Goal: Task Accomplishment & Management: Manage account settings

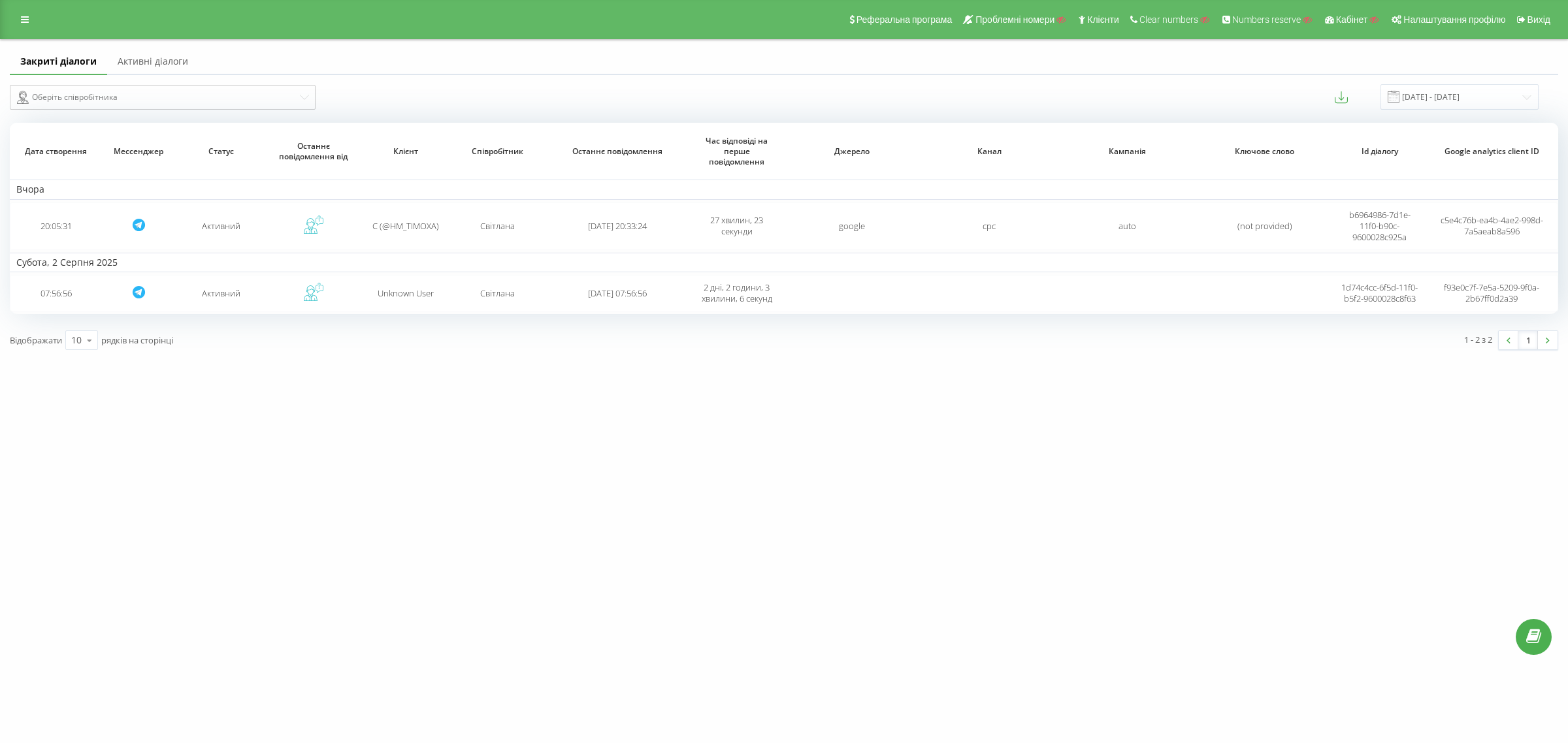
click at [160, 66] on link "Активні діалоги" at bounding box center [153, 62] width 91 height 26
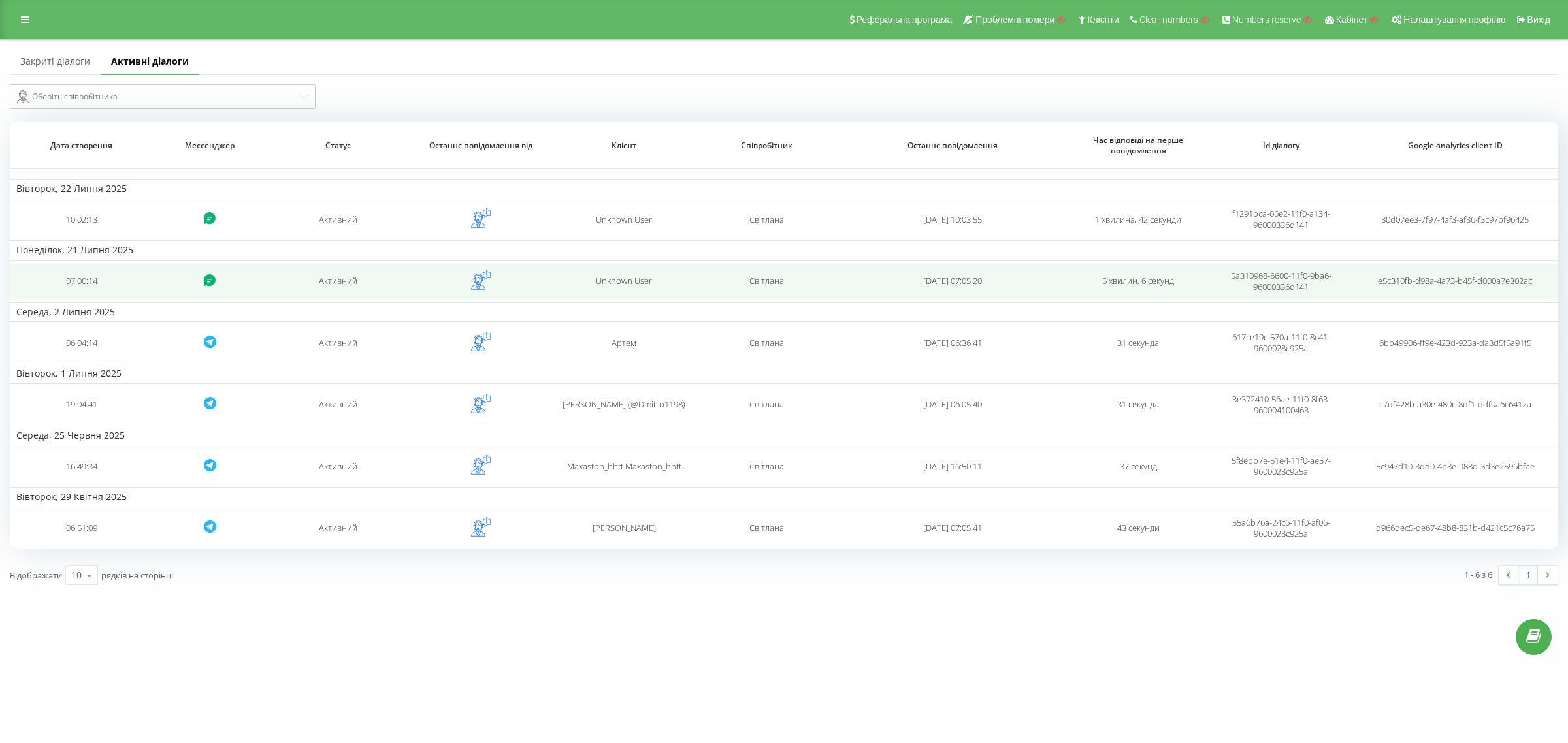
click at [775, 288] on td "Світлана" at bounding box center [767, 281] width 143 height 36
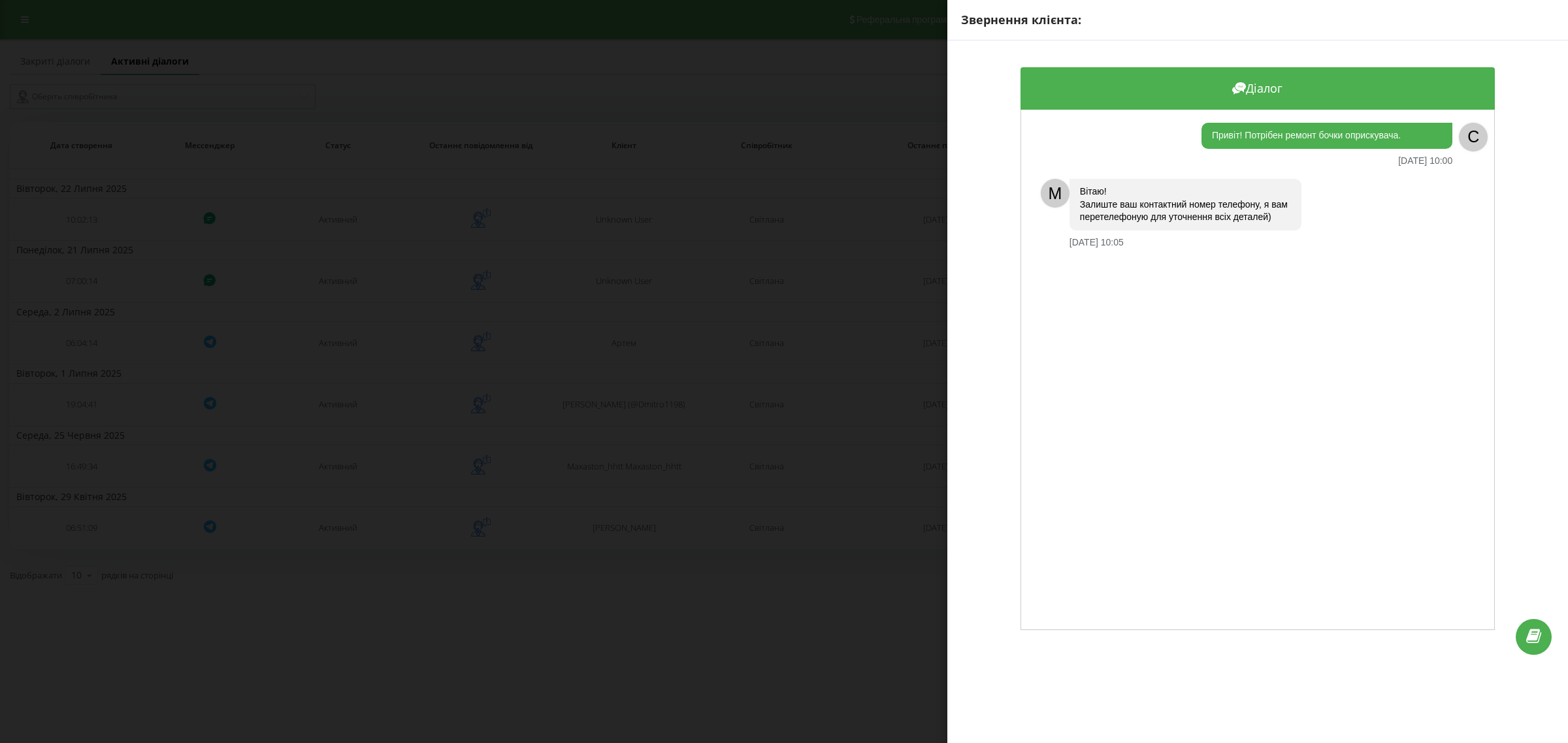
click at [611, 242] on div "Звернення клієнта: Діалог Привіт! Потрібен ремонт бочки оприскувача. 21.07.2025…" at bounding box center [784, 372] width 1568 height 743
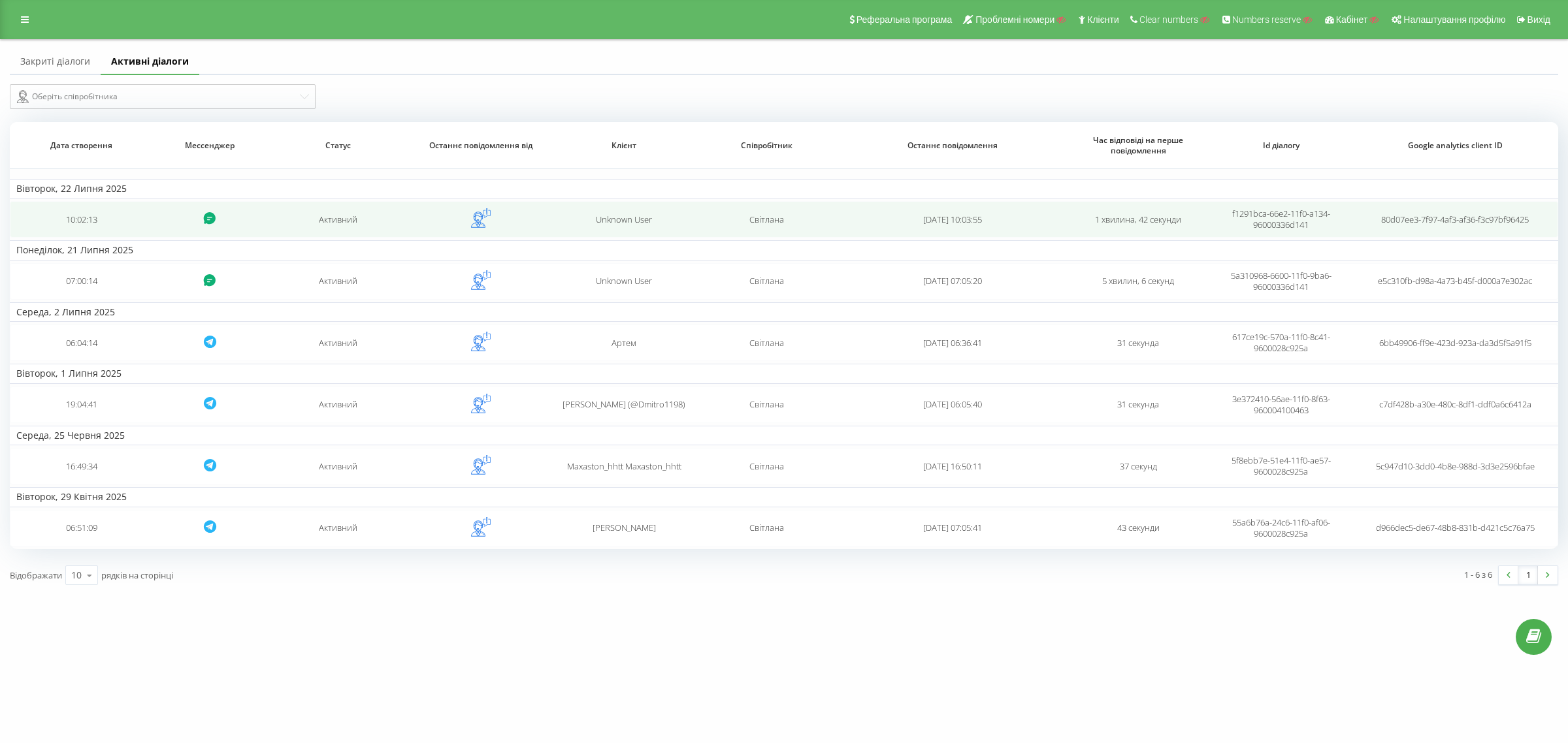
click at [629, 207] on td "Unknown User" at bounding box center [624, 219] width 143 height 36
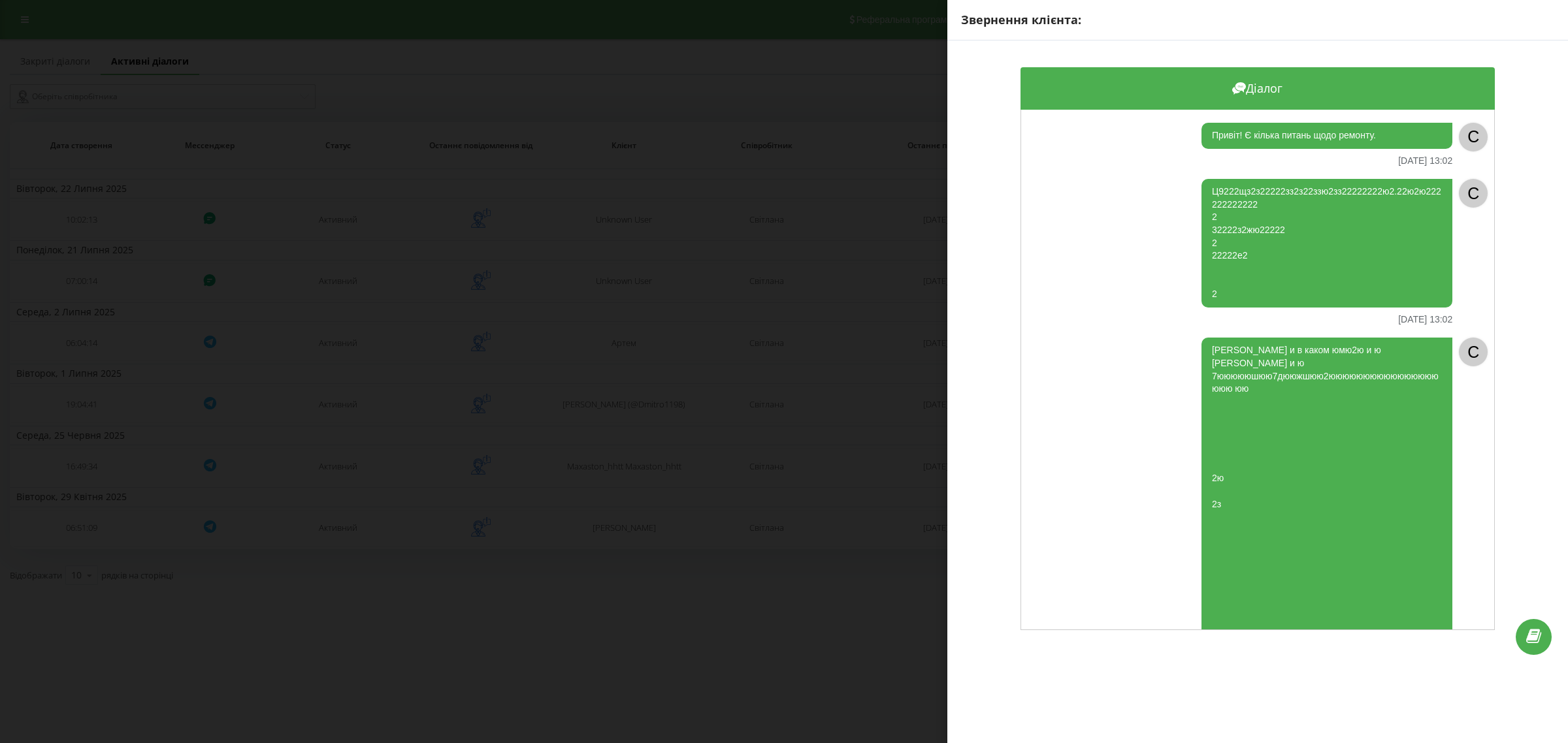
click at [801, 552] on div "Звернення клієнта: Діалог Привіт! Є кілька питань щодо ремонту. 22.07.2025 13:0…" at bounding box center [784, 372] width 1568 height 743
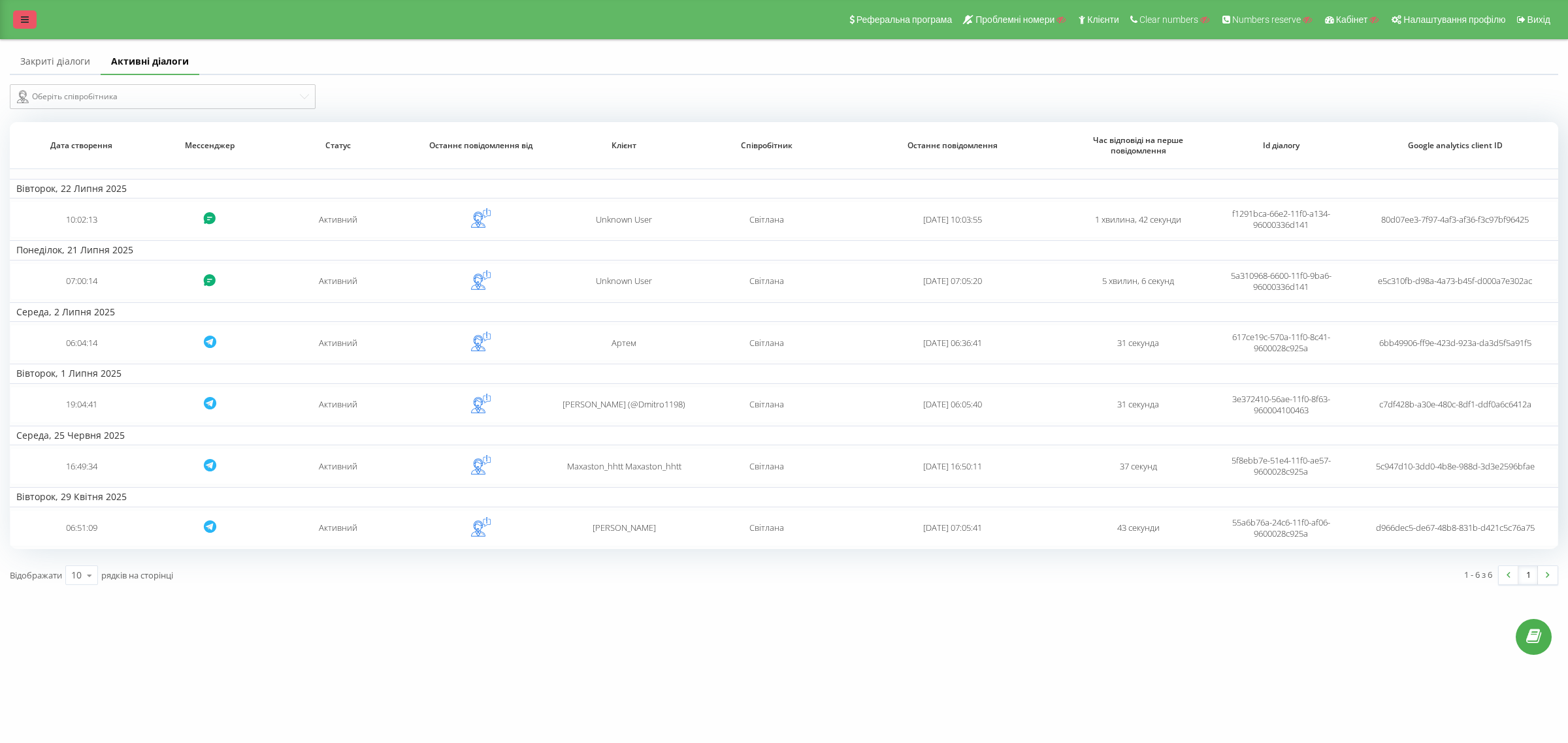
click at [21, 23] on icon at bounding box center [25, 20] width 8 height 9
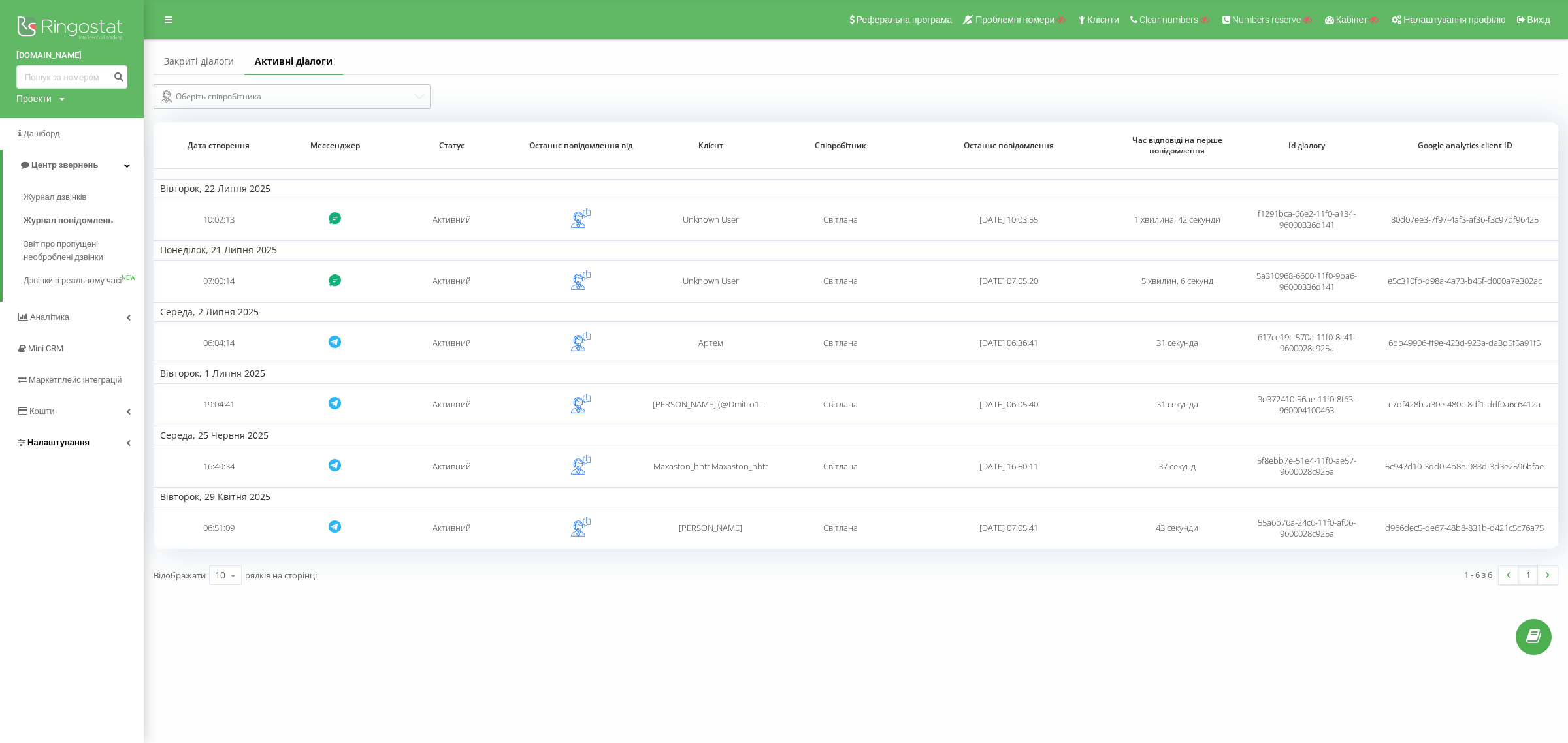
click at [49, 447] on span "Налаштування" at bounding box center [58, 442] width 62 height 9
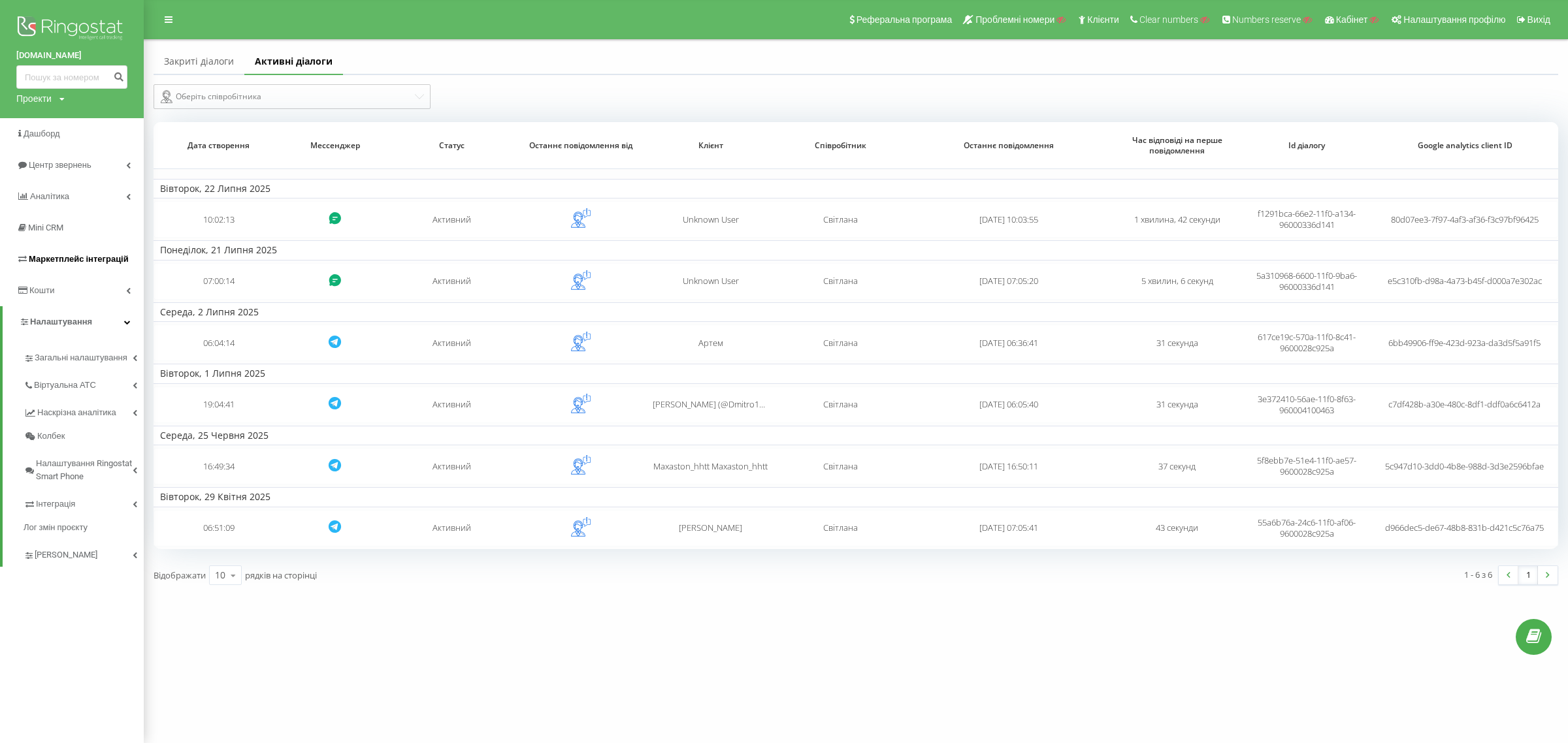
click at [34, 264] on span "Маркетплейс інтеграцій" at bounding box center [72, 259] width 112 height 13
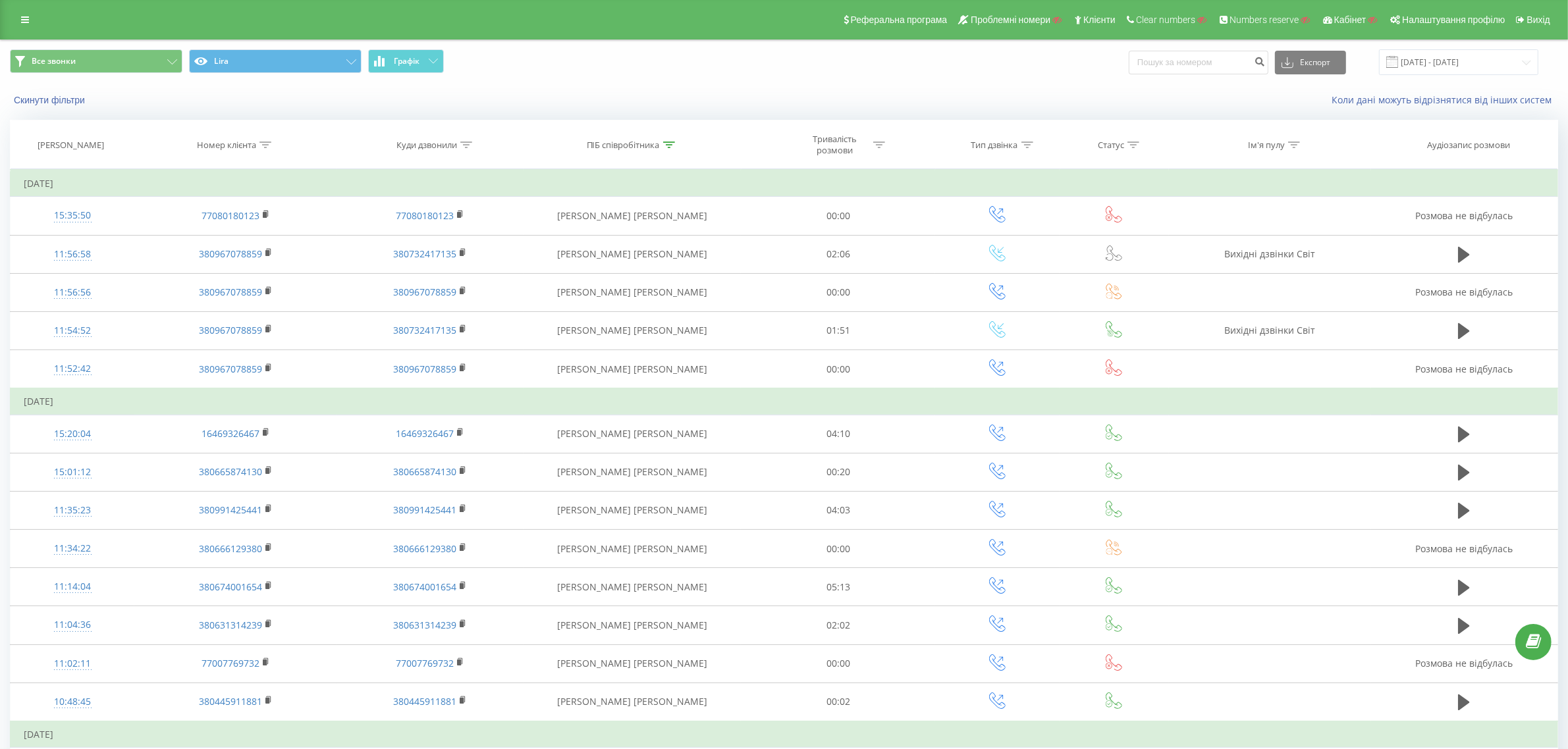
click at [1418, 47] on div "Все звонки Lira Графік Експорт .csv .xls .xlsx 17.09.2024 - 16.10.2024" at bounding box center [784, 63] width 1567 height 44
click at [1420, 60] on input "17.09.2024 - 16.10.2024" at bounding box center [1458, 62] width 159 height 26
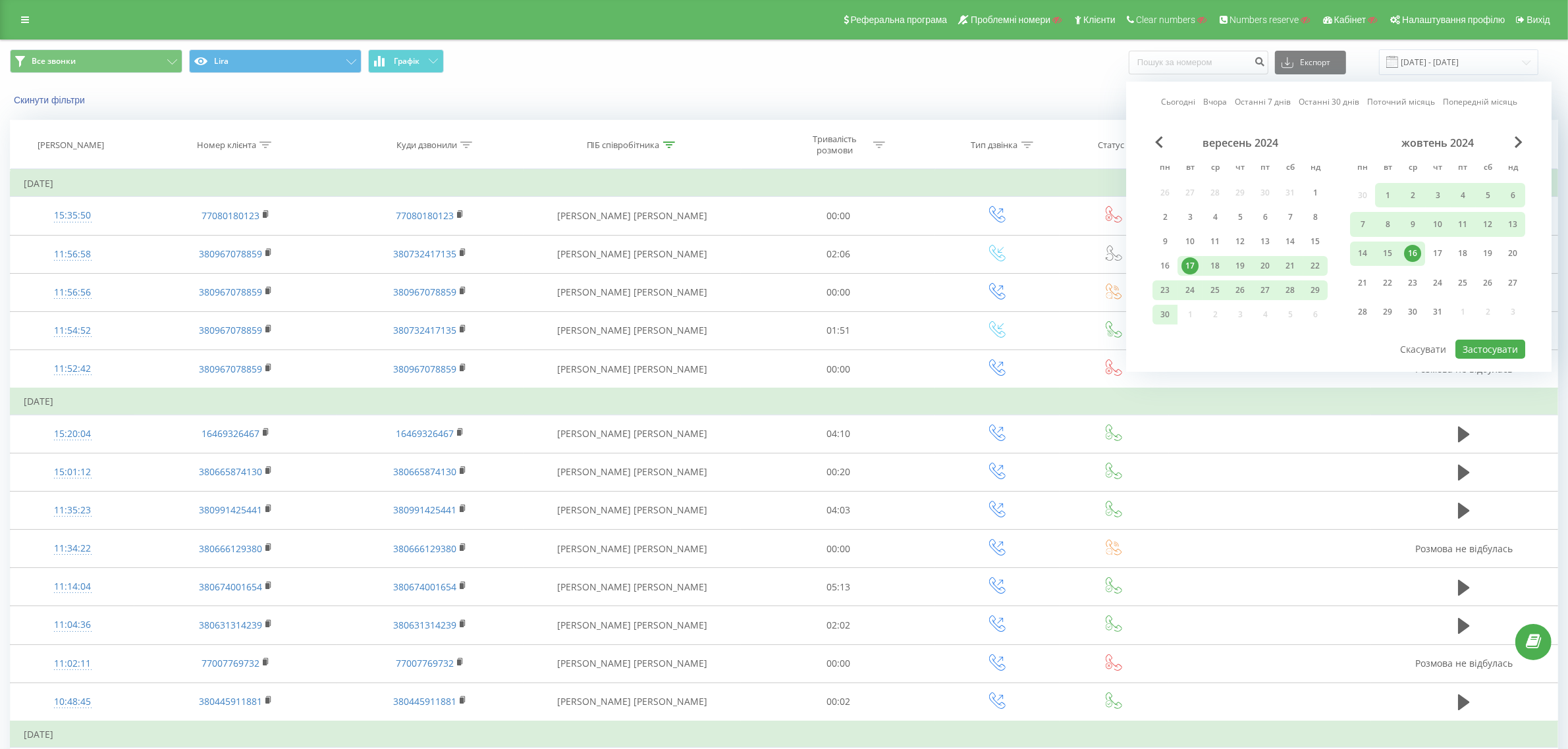
click at [1180, 101] on link "Сьогодні" at bounding box center [1178, 102] width 35 height 13
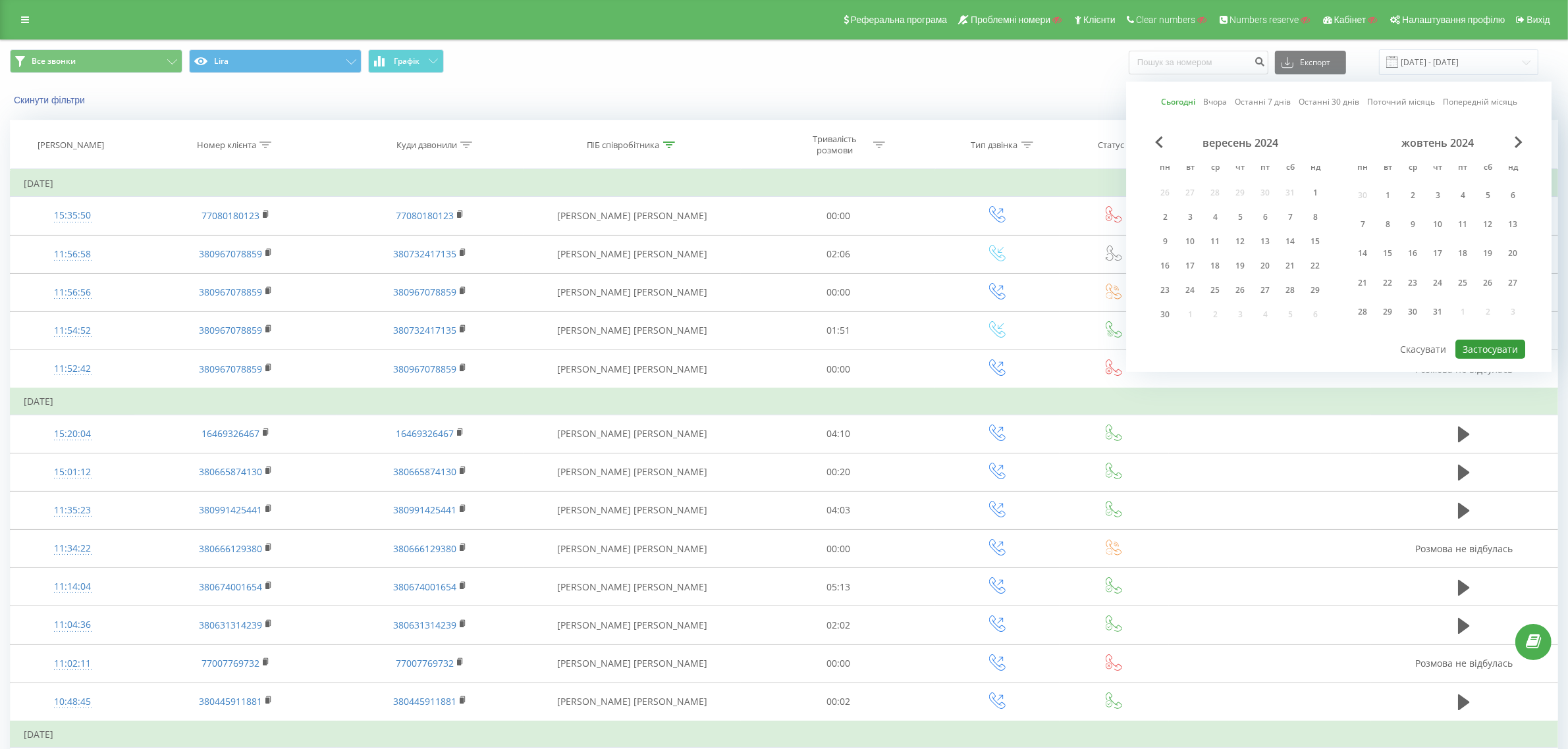
click at [1480, 340] on button "Застосувати" at bounding box center [1490, 349] width 70 height 19
type input "20.08.2025 - 20.08.2025"
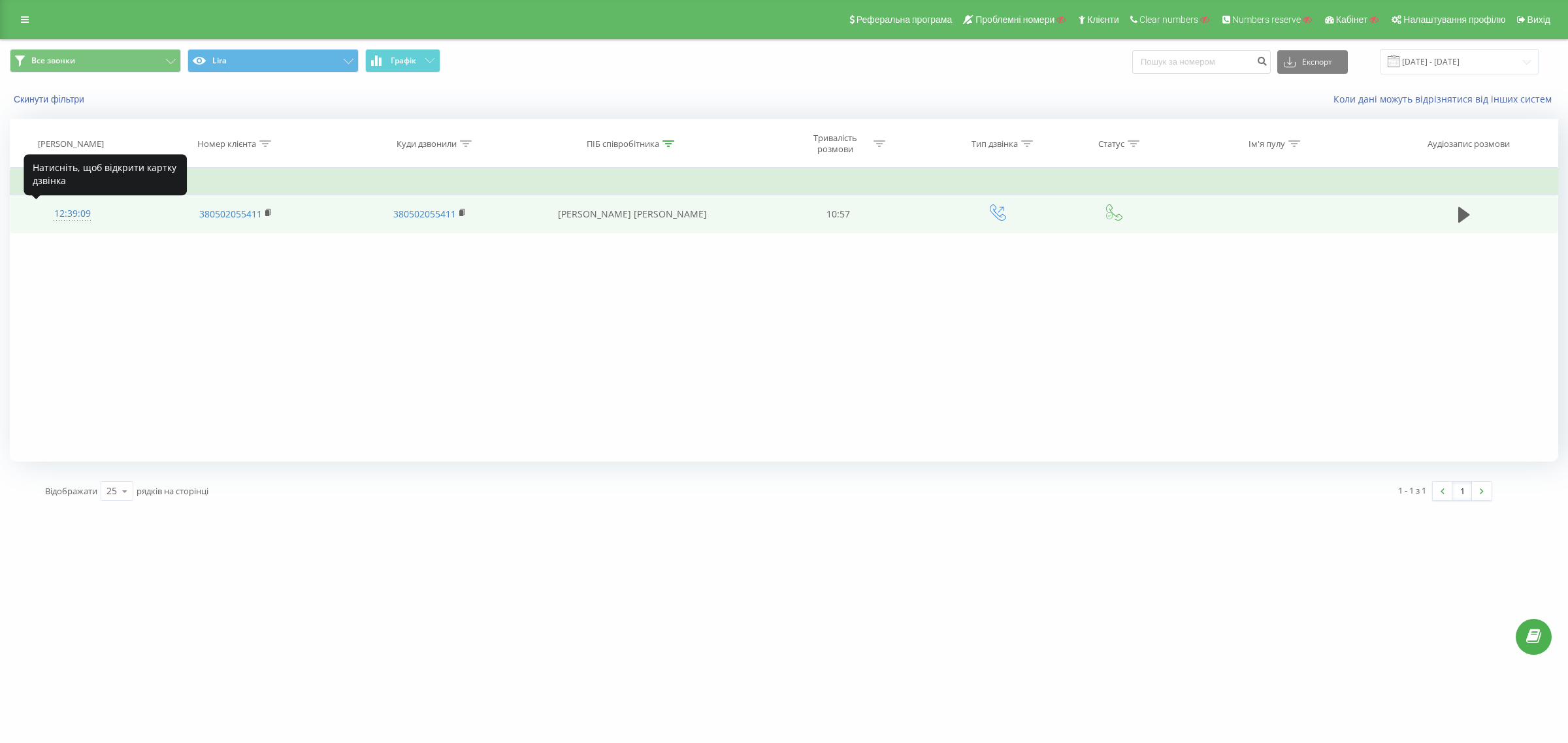
click at [77, 209] on div "12:39:09" at bounding box center [72, 213] width 98 height 26
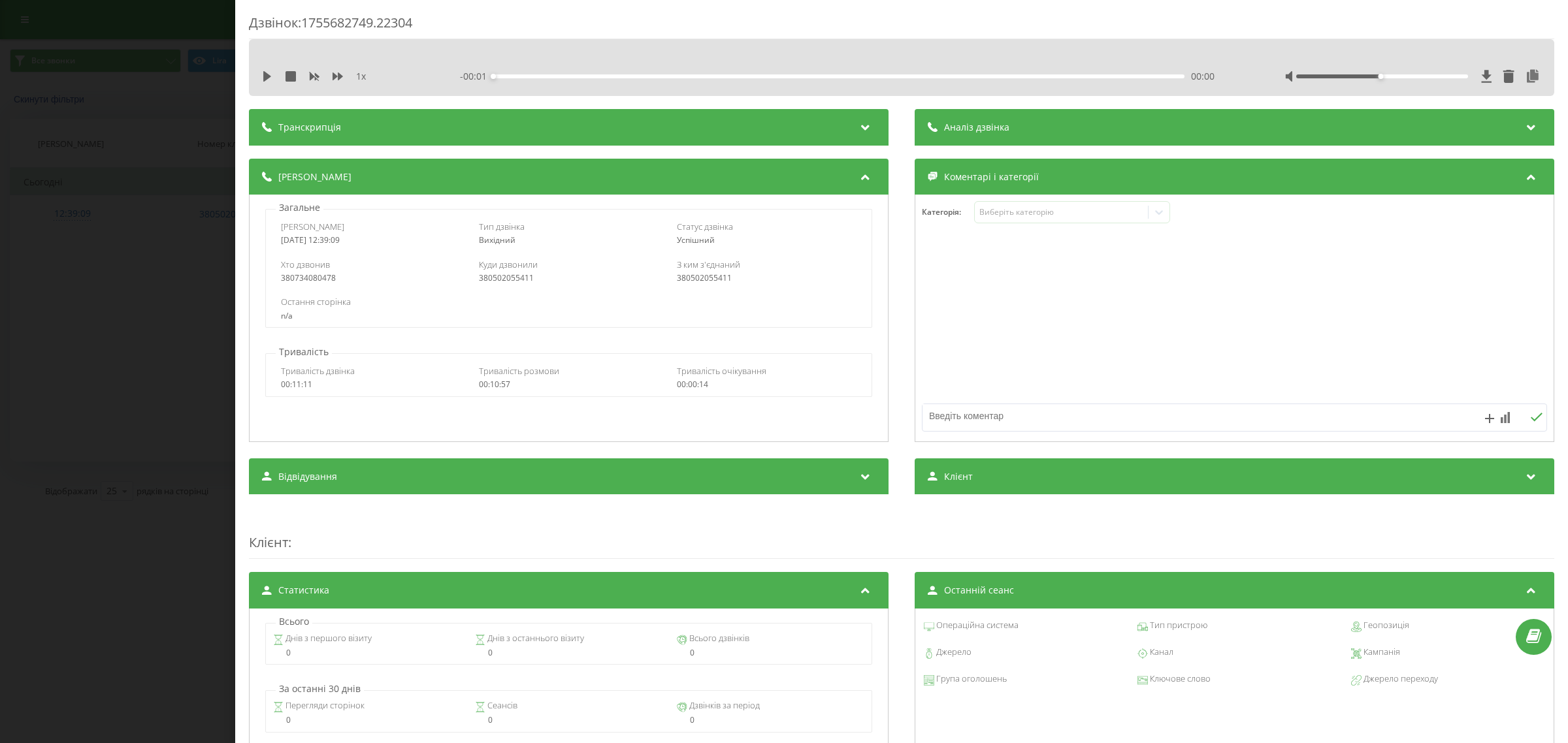
drag, startPoint x: 1514, startPoint y: 70, endPoint x: 1504, endPoint y: 63, distance: 12.2
click at [1525, 70] on icon at bounding box center [1532, 77] width 15 height 13
click at [956, 125] on span "Аналіз дзвінка" at bounding box center [976, 127] width 65 height 13
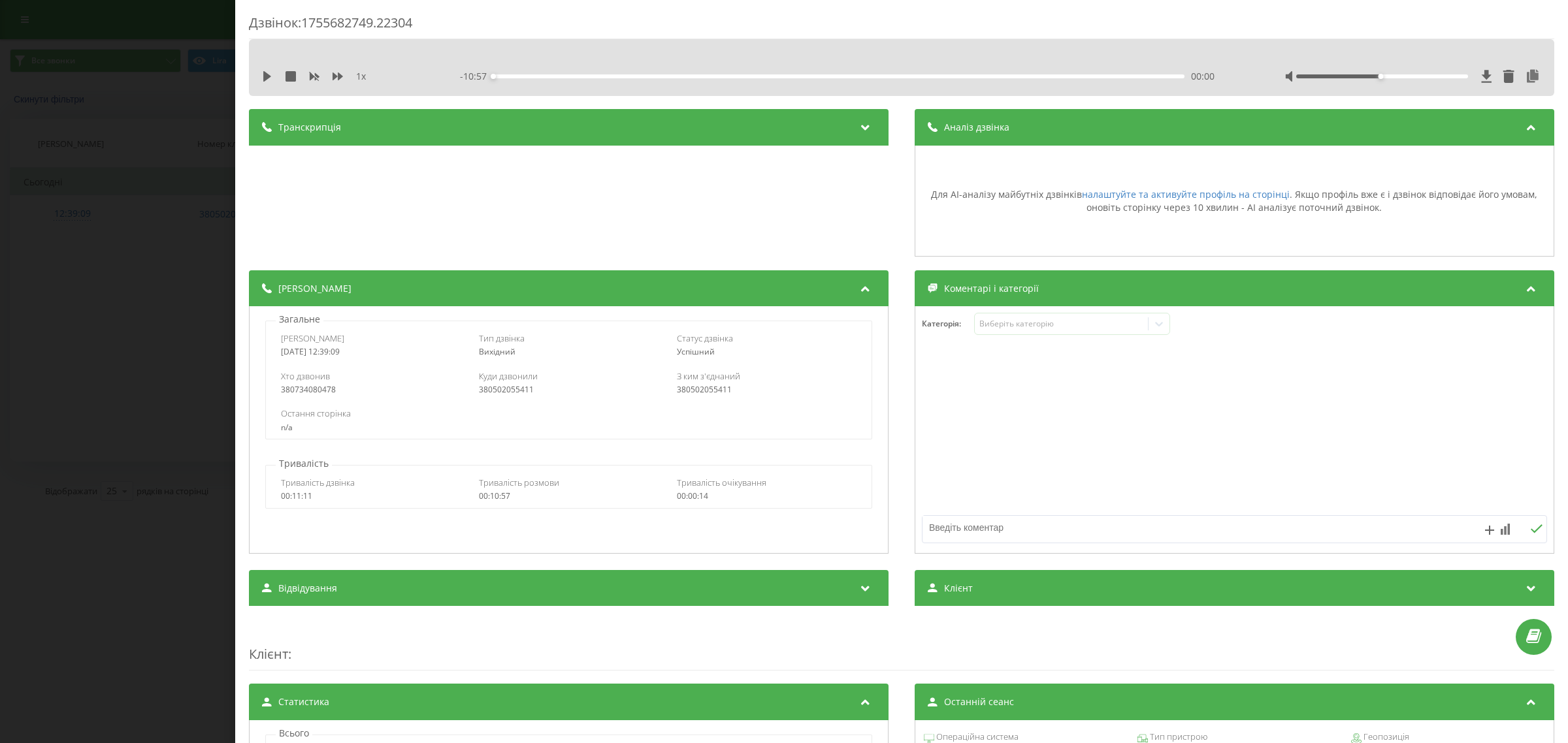
click at [956, 125] on span "Аналіз дзвінка" at bounding box center [976, 127] width 65 height 13
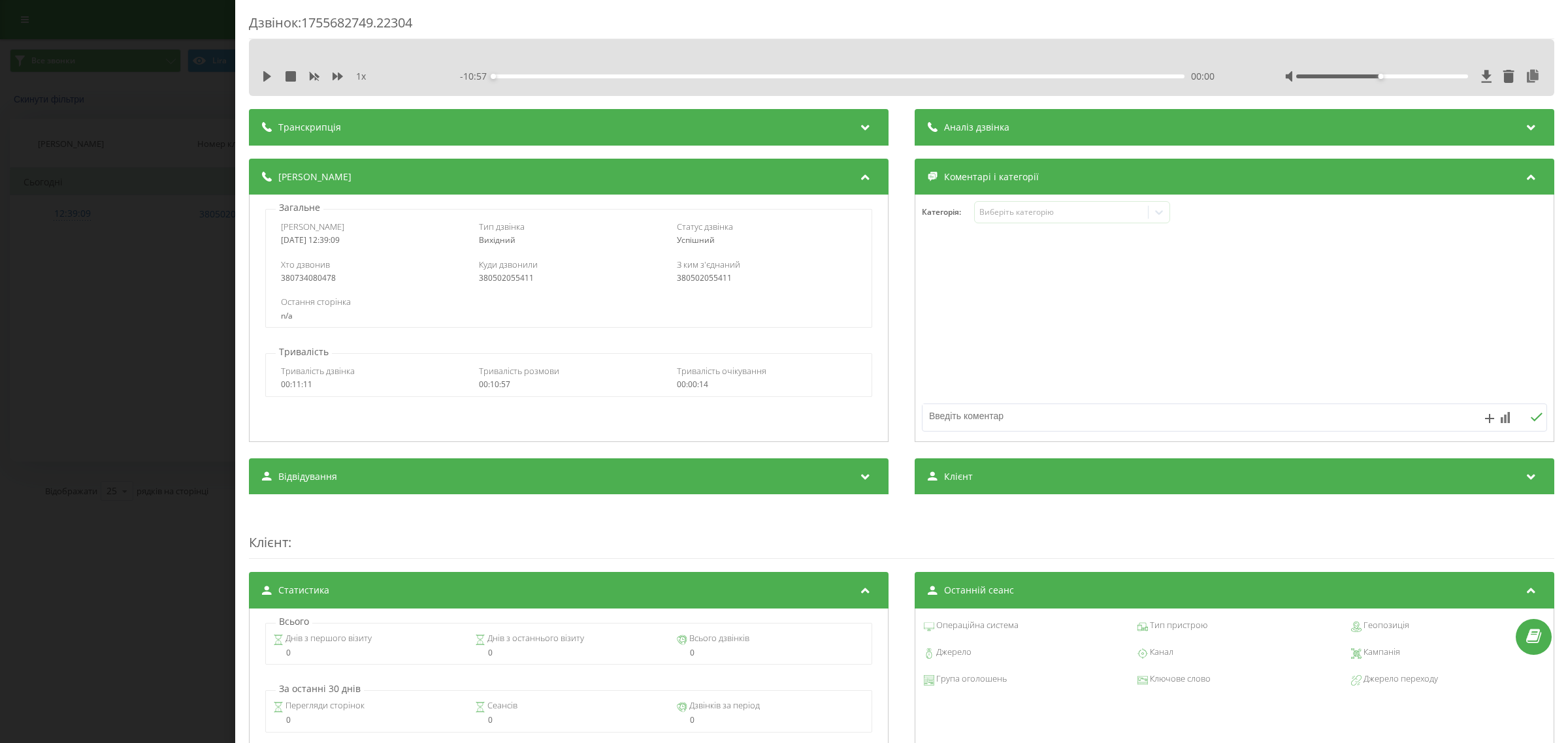
click at [74, 248] on div "Дзвінок : 1755682749.22304 1 x - 10:57 00:00 00:00 Транскрипція Для AI-аналізу …" at bounding box center [784, 372] width 1568 height 743
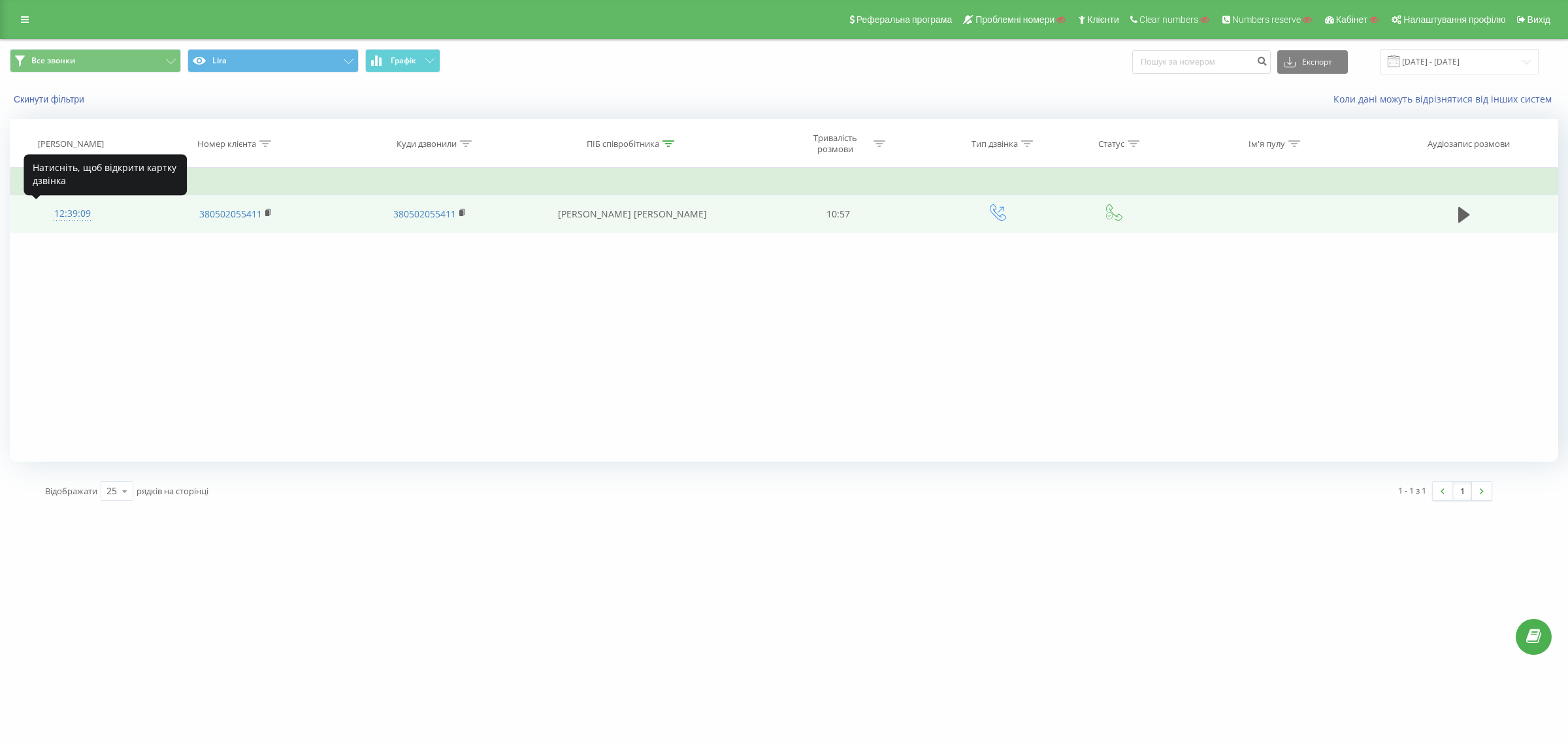
click at [86, 209] on div "12:39:09" at bounding box center [72, 213] width 98 height 26
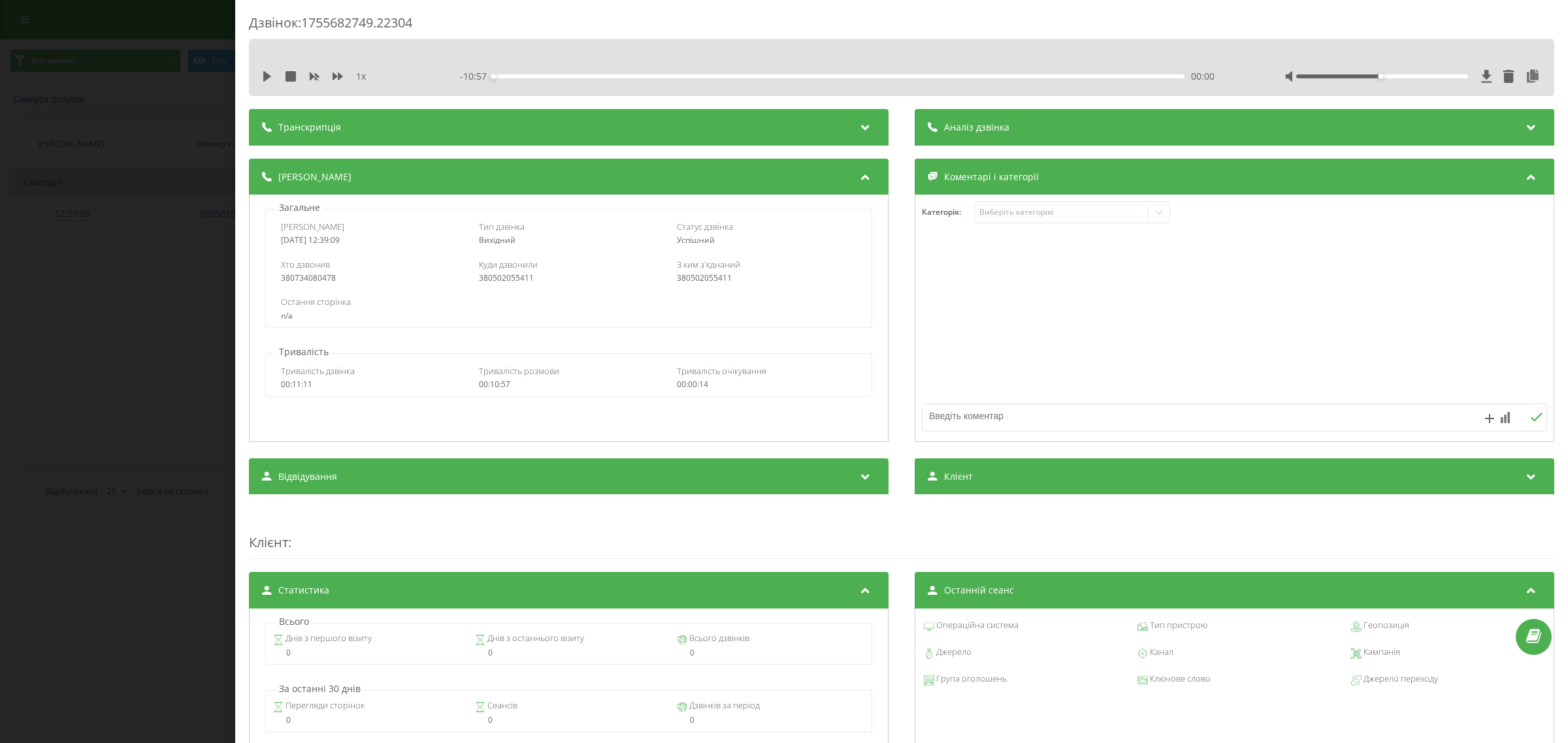
click at [552, 109] on div "Транскрипція" at bounding box center [569, 127] width 640 height 36
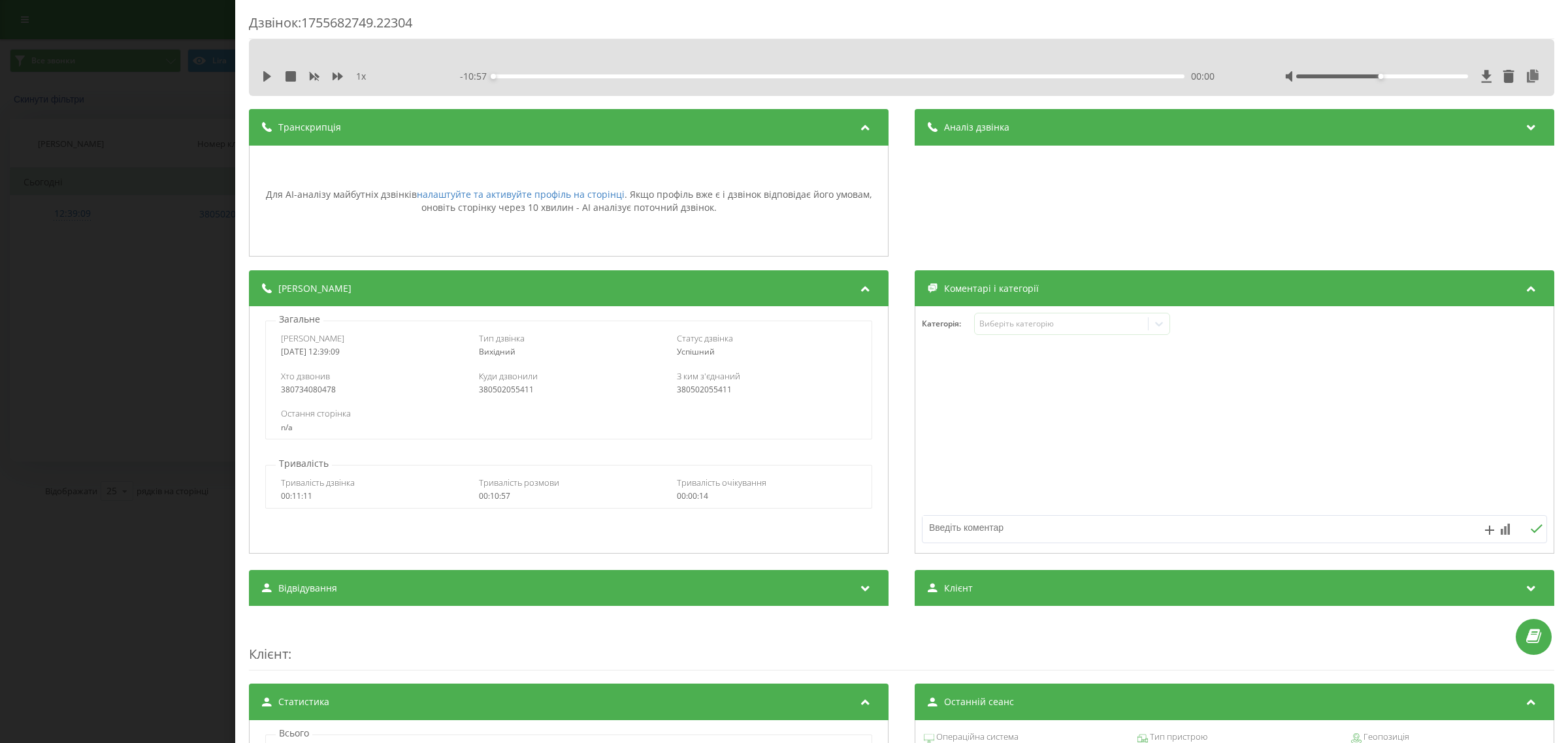
click at [556, 120] on div "Транскрипція" at bounding box center [569, 127] width 640 height 36
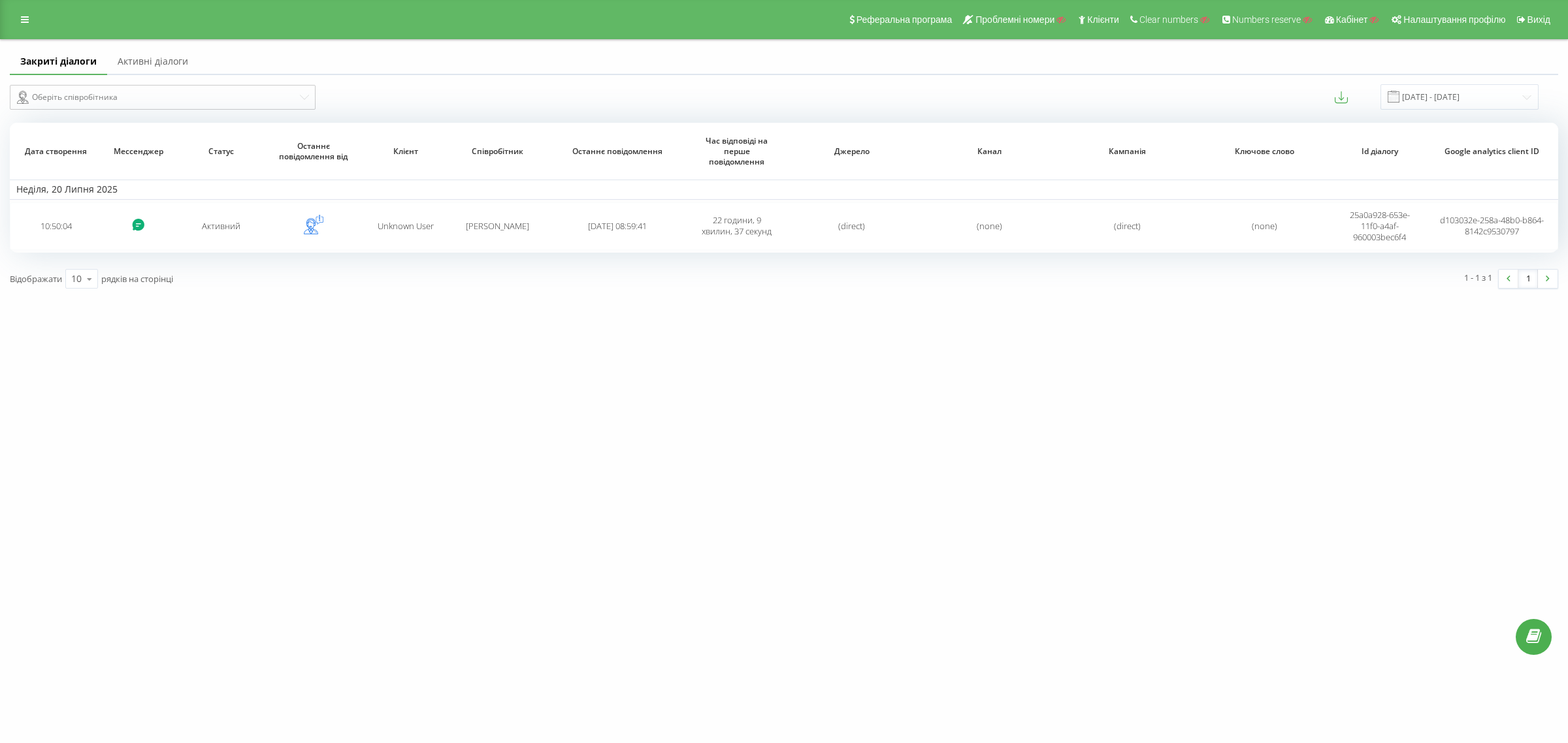
click at [158, 53] on link "Активні діалоги" at bounding box center [153, 62] width 91 height 26
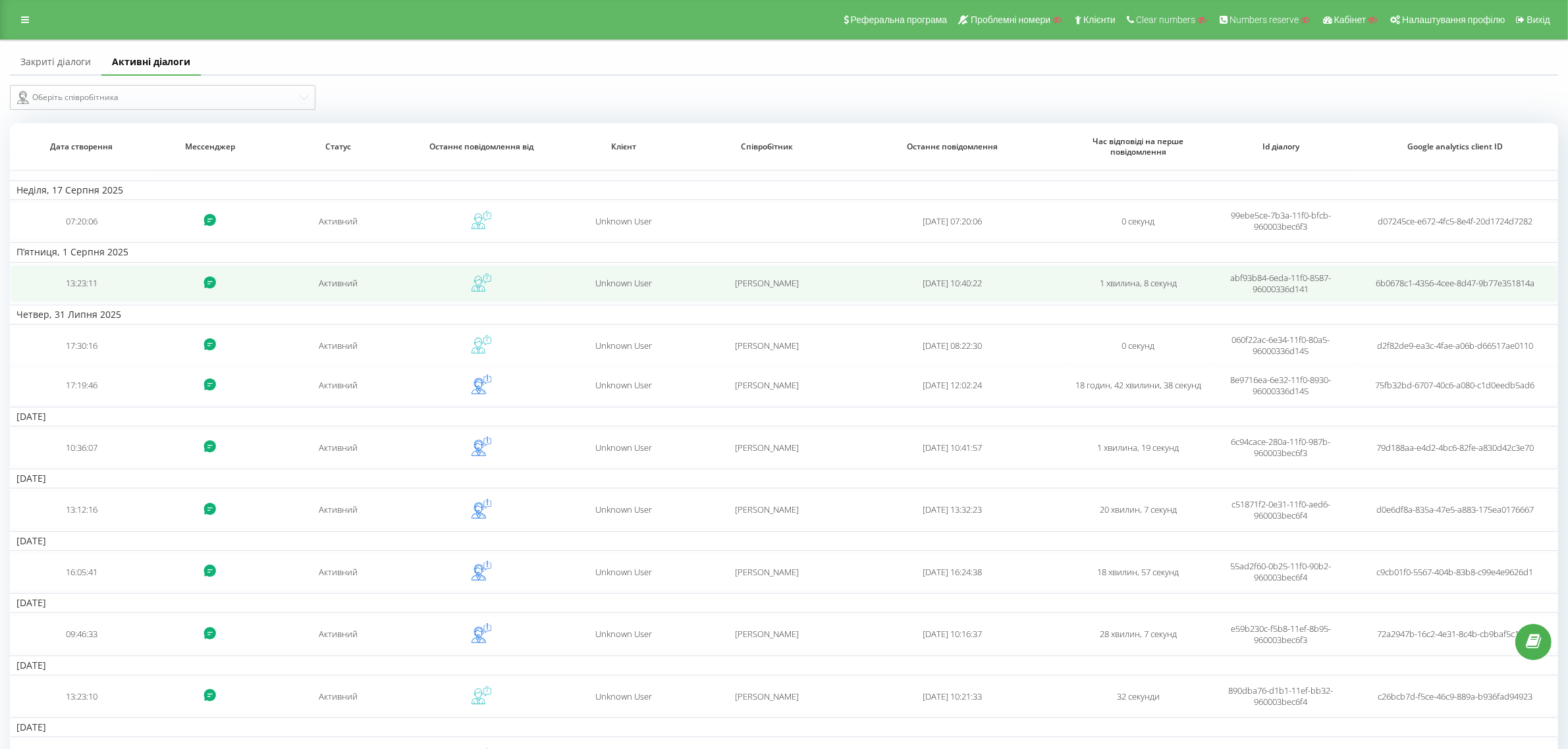
click at [797, 293] on td "Олександр Мироненко" at bounding box center [767, 283] width 143 height 37
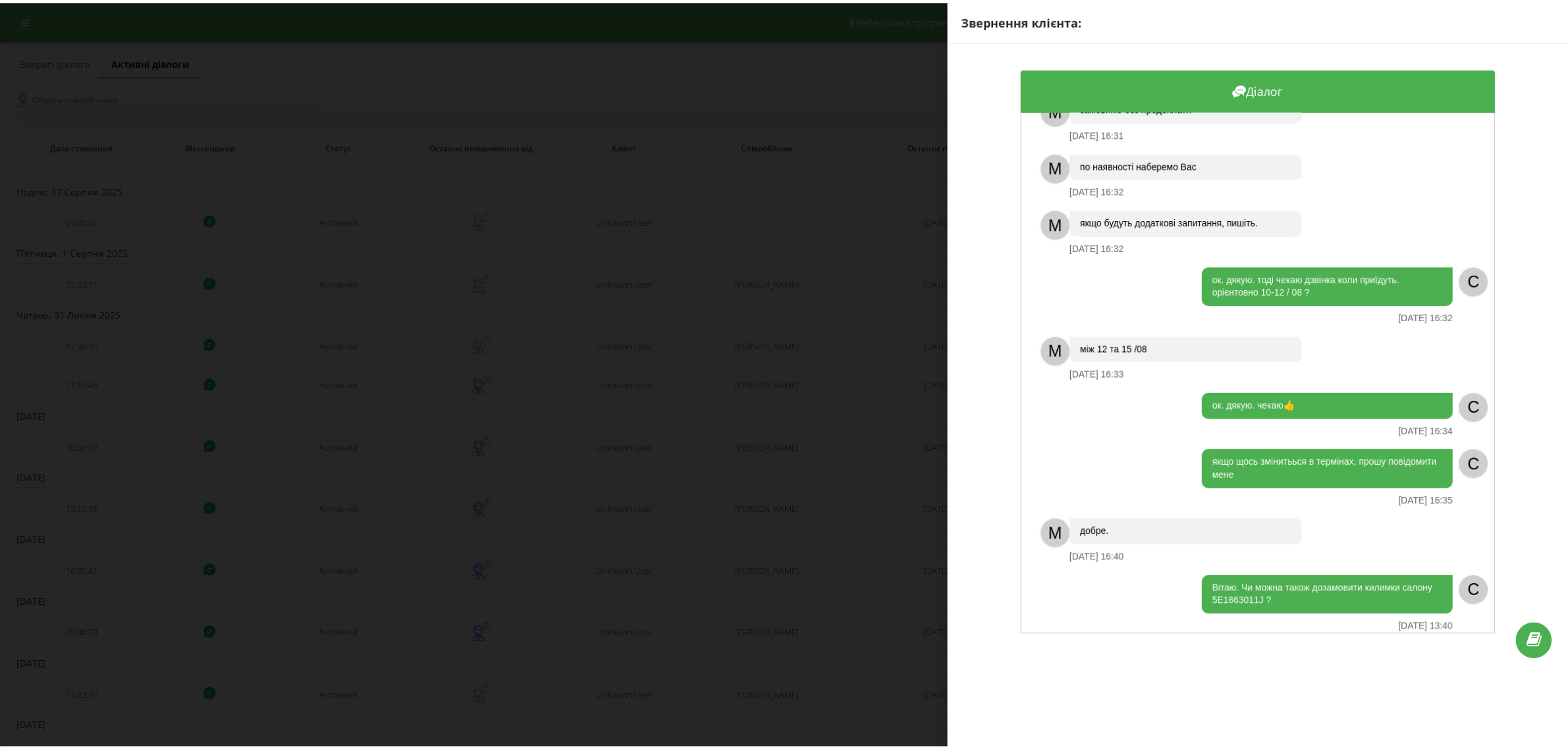
scroll to position [406, 0]
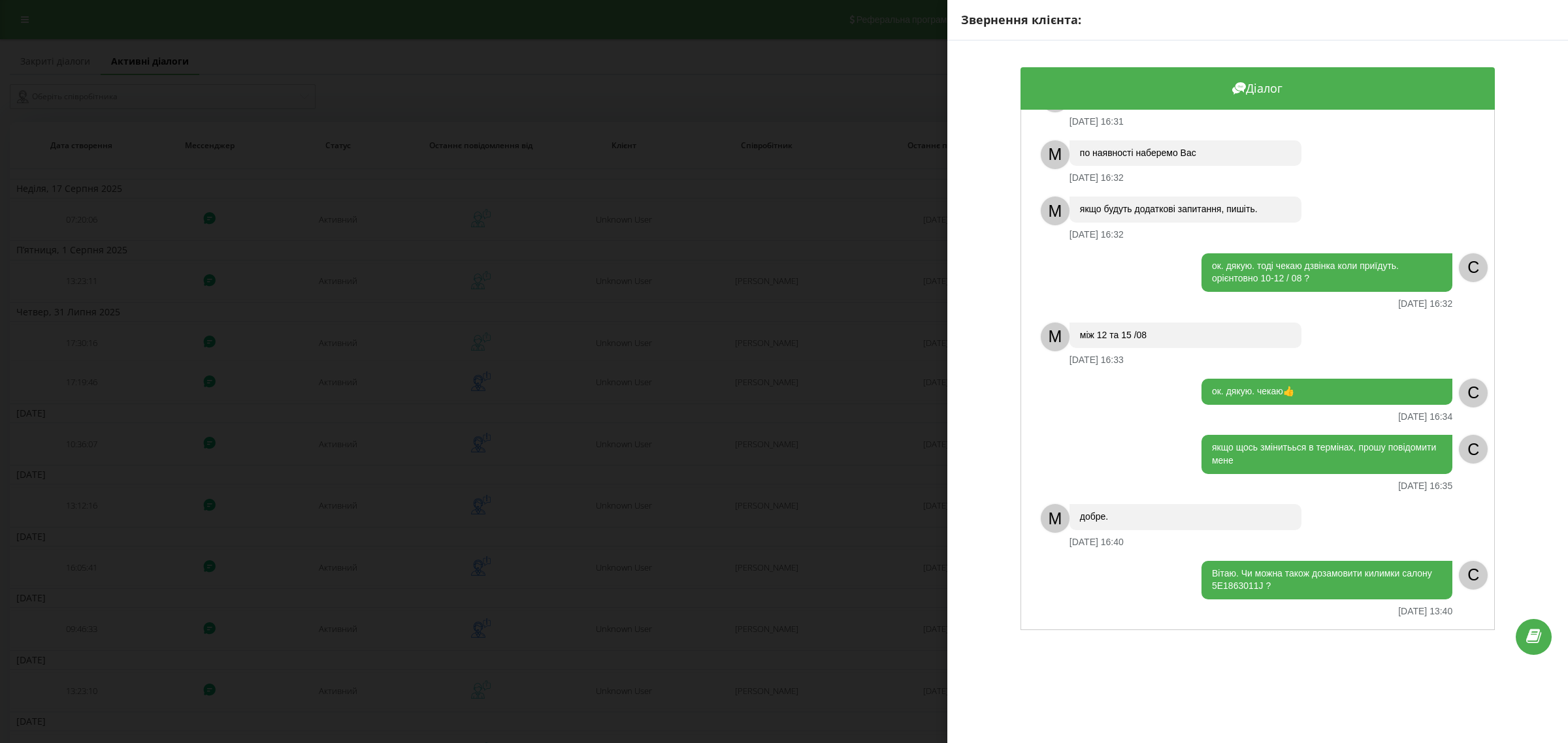
click at [802, 495] on div "Звернення клієнта: Діалог Питання по запчастинам 01.08.2025 16:23 C Вітаю. хочу…" at bounding box center [784, 372] width 1568 height 743
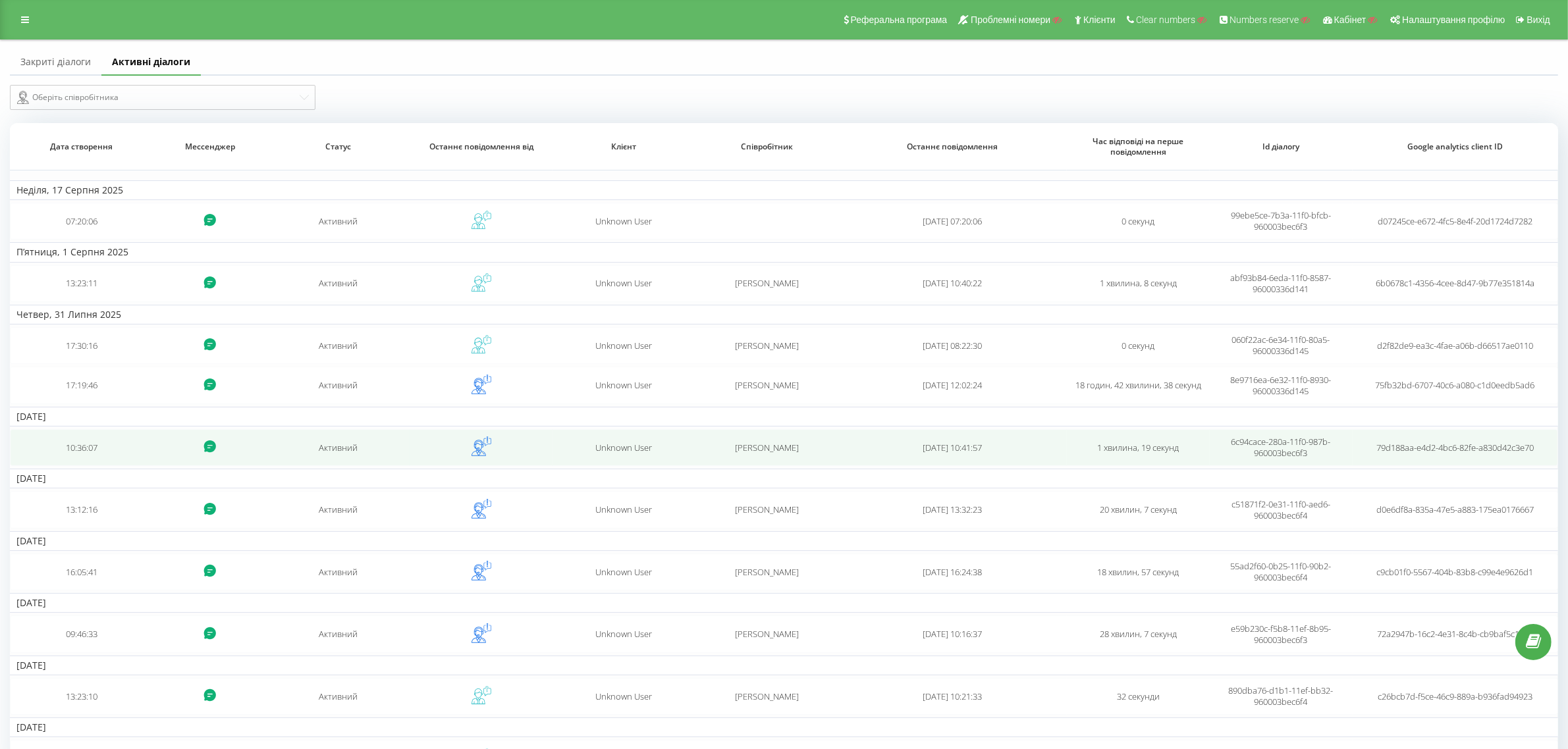
click at [548, 466] on td at bounding box center [481, 447] width 143 height 37
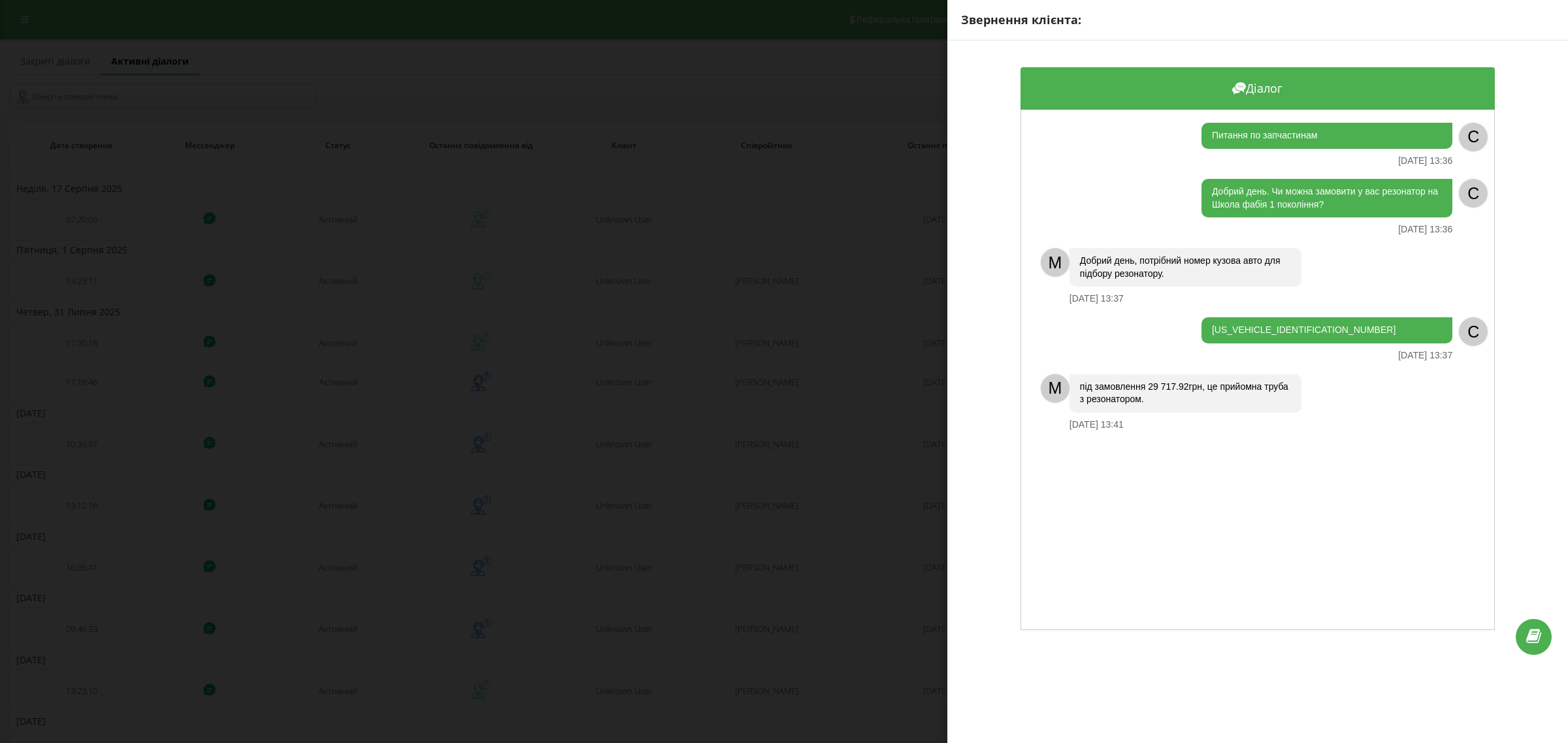
click at [818, 424] on div "Звернення клієнта: Діалог Питання по запчастинам 03.05.2025 13:36 C Добрий день…" at bounding box center [784, 372] width 1568 height 743
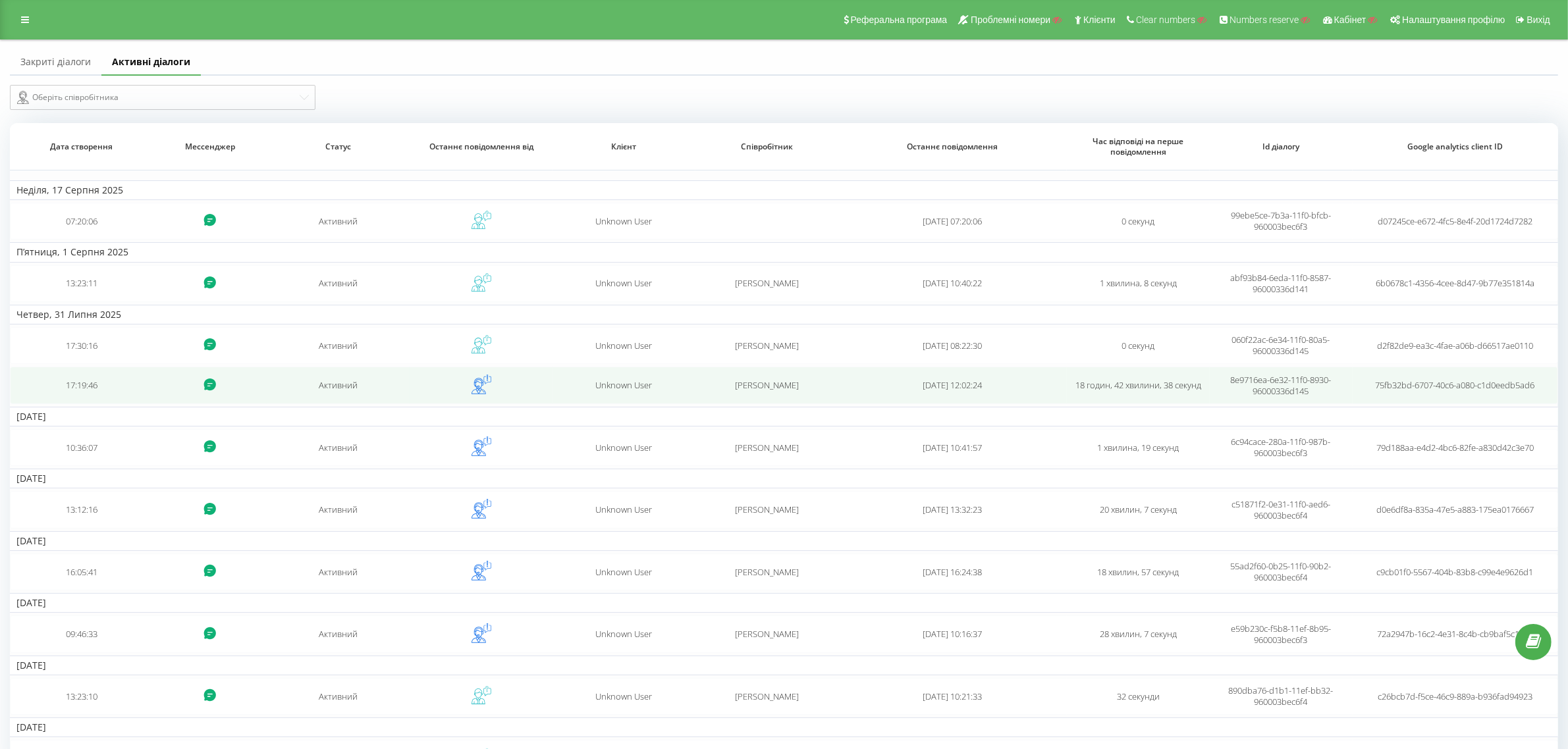
click at [777, 396] on td "Владислав Романенко" at bounding box center [767, 385] width 143 height 37
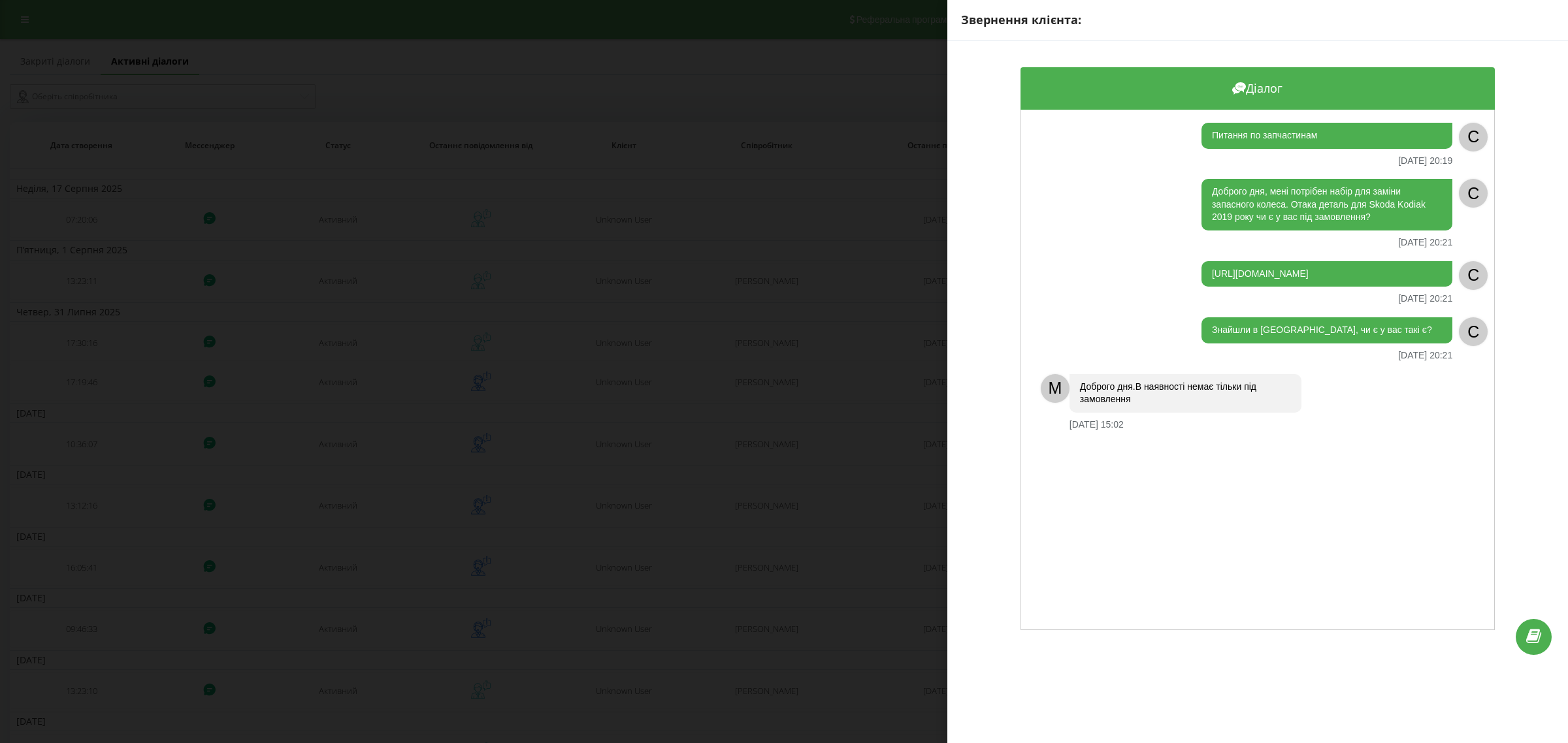
click at [879, 465] on div "Звернення клієнта: Діалог Питання по запчастинам 31.07.2025 20:19 C Доброго дня…" at bounding box center [784, 372] width 1568 height 743
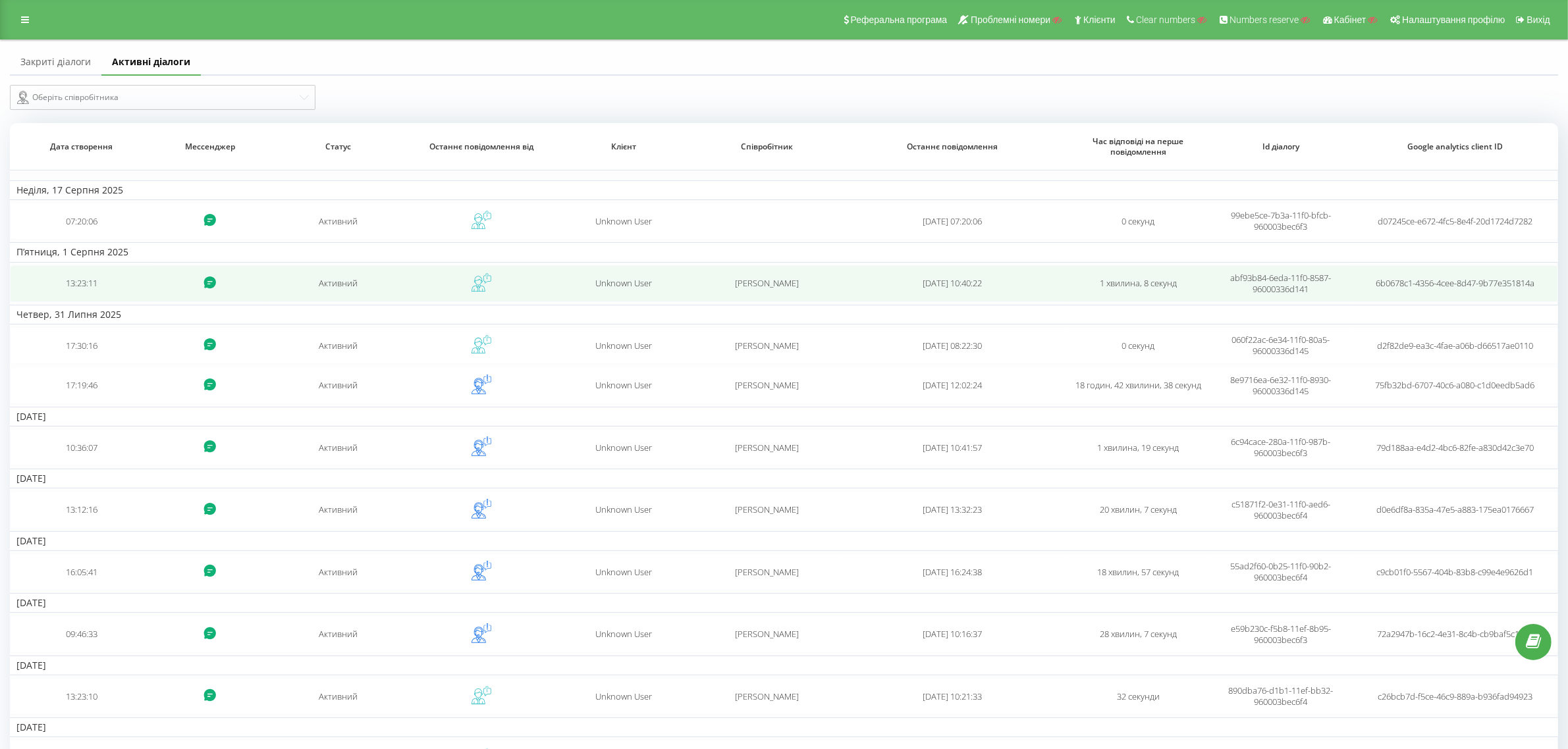
click at [742, 290] on td "Олександр Мироненко" at bounding box center [767, 283] width 143 height 37
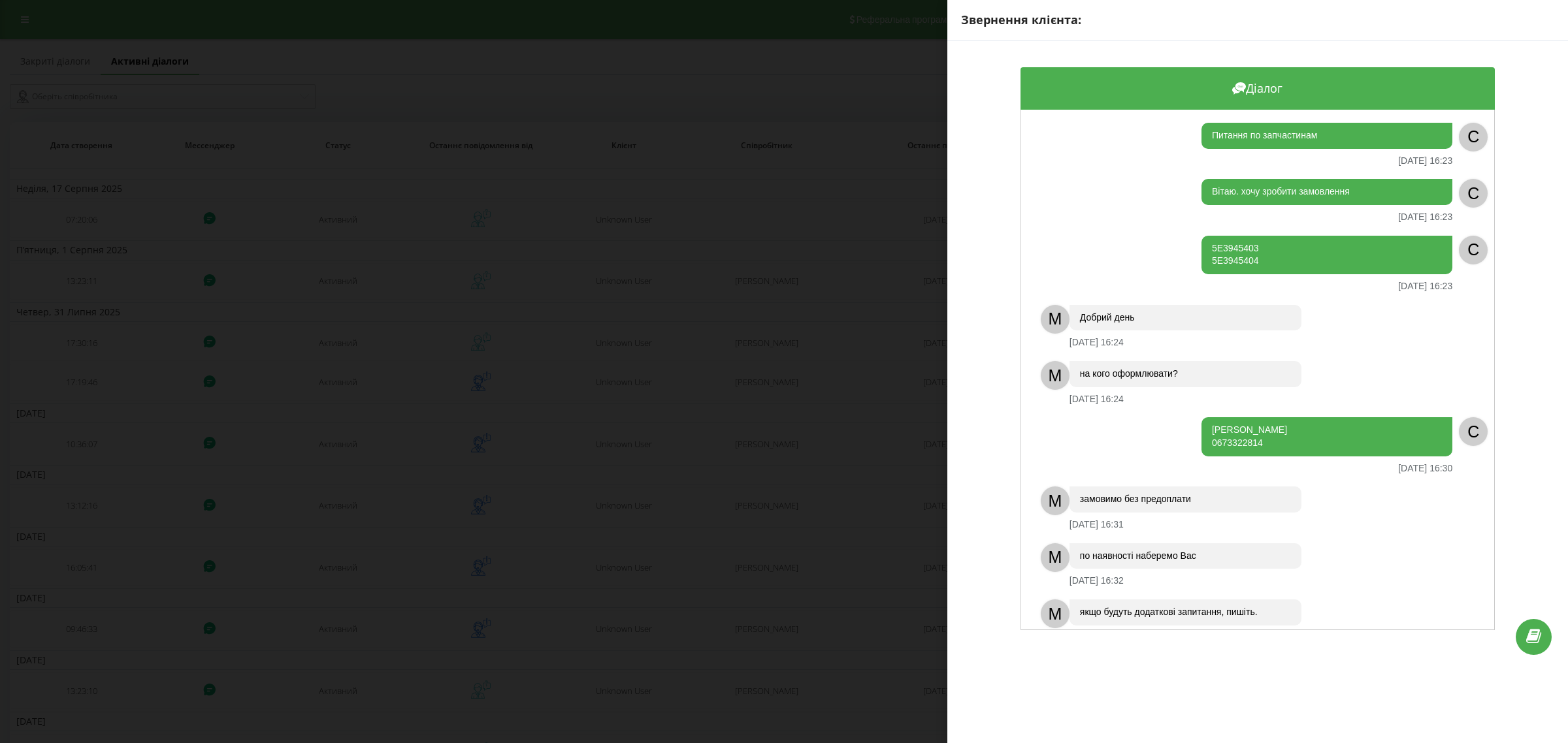
click at [621, 320] on div "Звернення клієнта: Діалог Питання по запчастинам 01.08.2025 16:23 C Вітаю. хочу…" at bounding box center [784, 372] width 1568 height 743
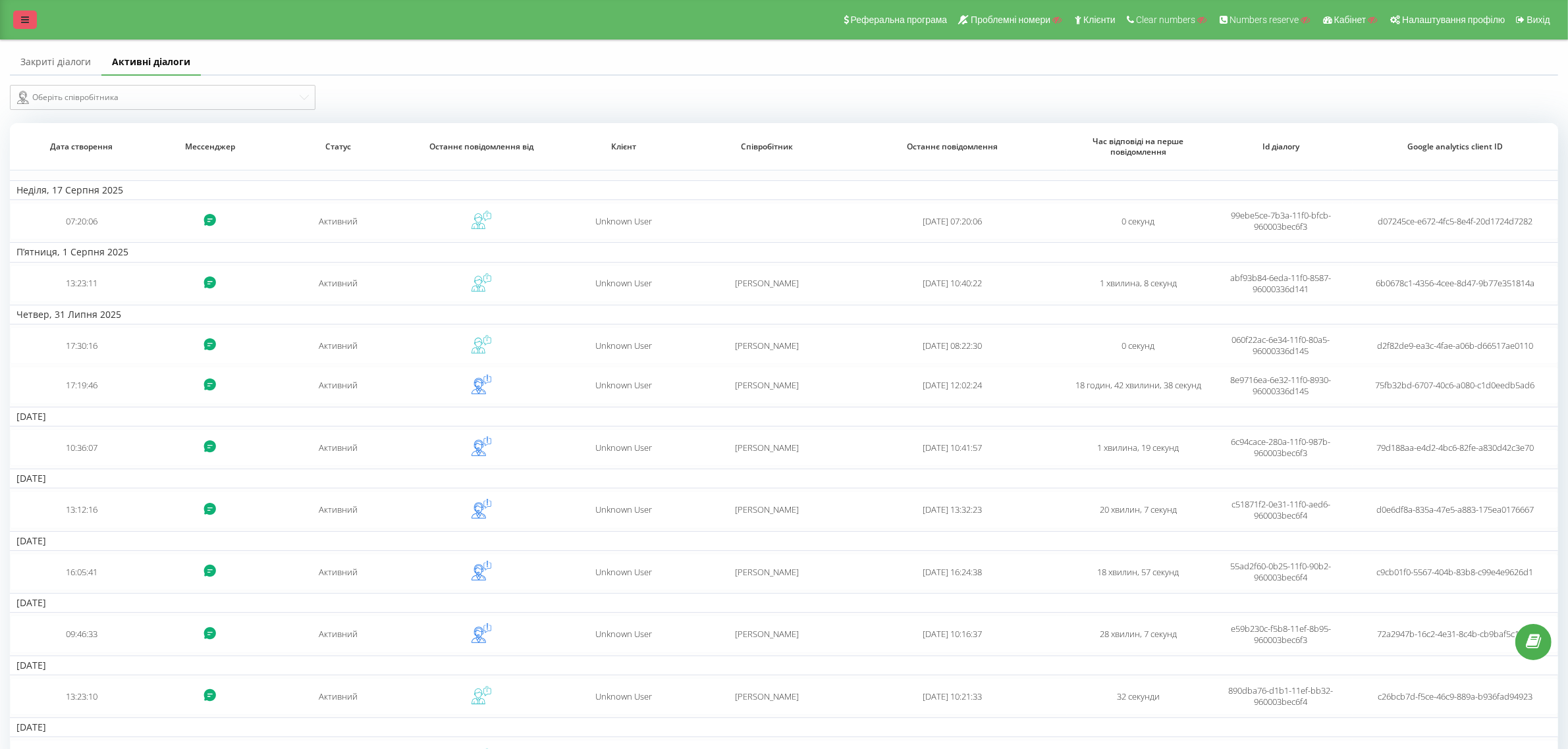
click at [18, 14] on link at bounding box center [25, 19] width 24 height 18
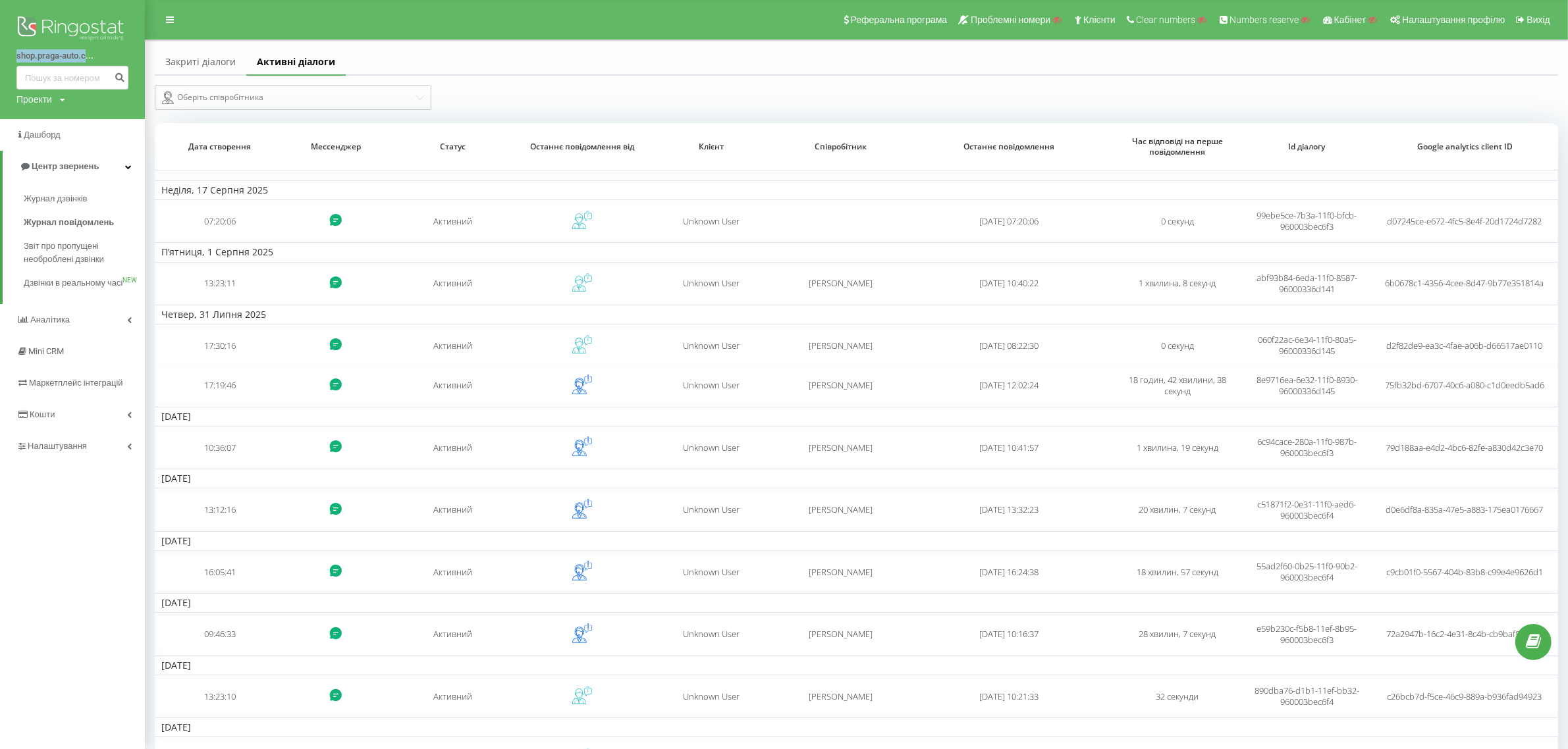
drag, startPoint x: 14, startPoint y: 51, endPoint x: 85, endPoint y: 59, distance: 71.4
click at [85, 59] on div "shop.praga-auto.c... Проекти Пошук" at bounding box center [72, 60] width 145 height 119
copy link "shop.praga-auto.c"
click at [50, 106] on div "Проекти" at bounding box center [34, 99] width 35 height 13
drag, startPoint x: 57, startPoint y: 121, endPoint x: 96, endPoint y: 121, distance: 39.0
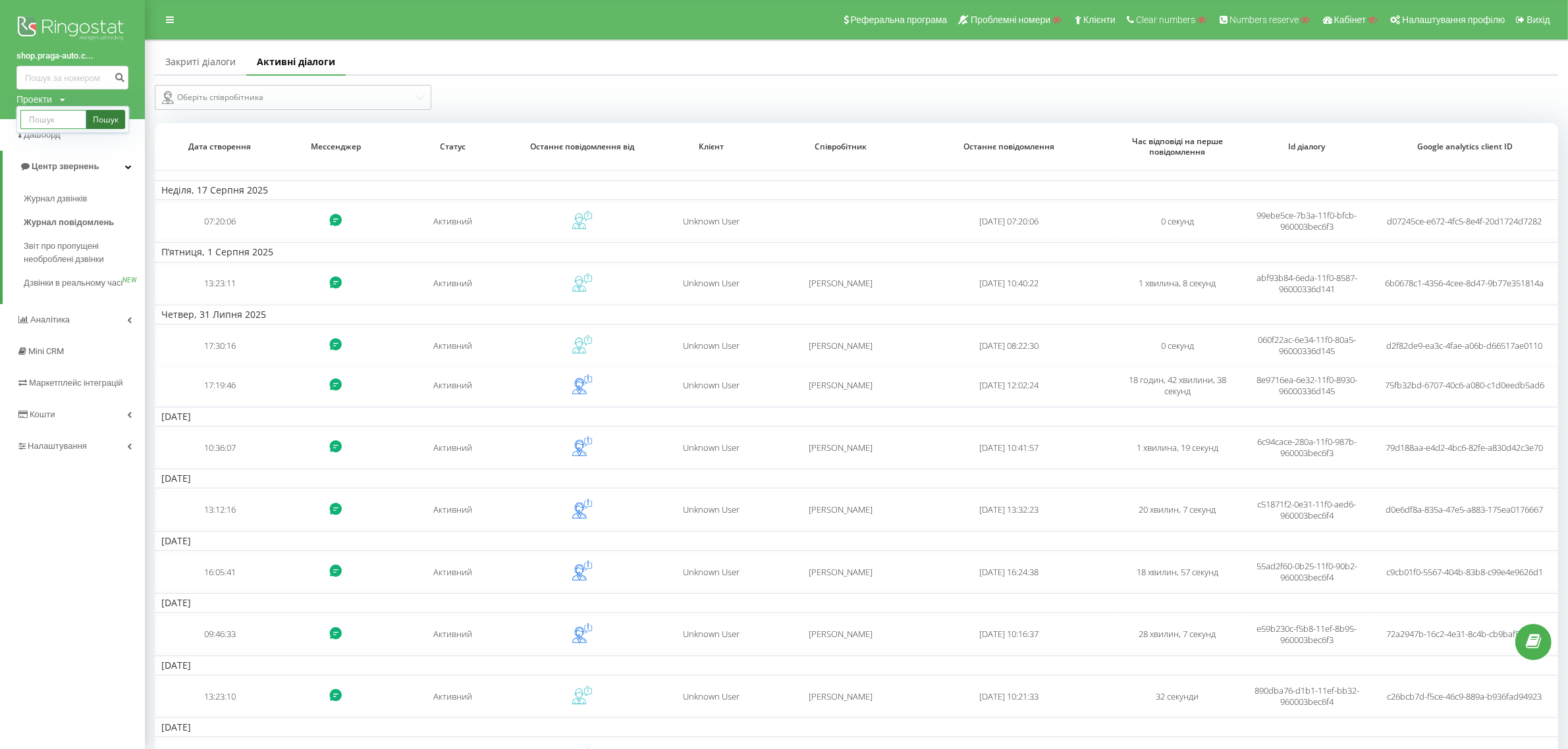
click at [57, 121] on input "text" at bounding box center [53, 119] width 66 height 19
paste input "[DOMAIN_NAME]"
type input "[DOMAIN_NAME]"
click at [104, 121] on link "Пошук" at bounding box center [105, 119] width 39 height 19
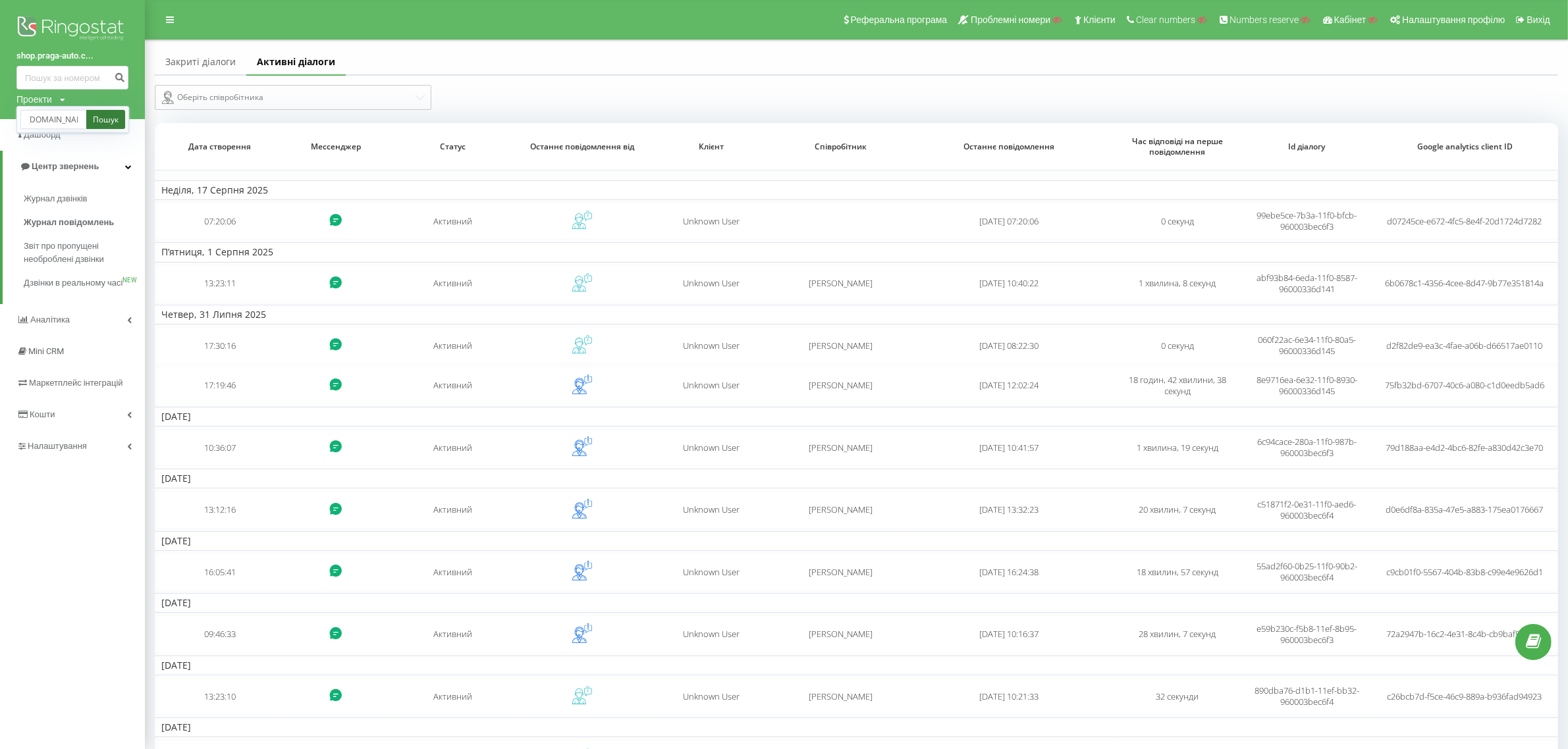
scroll to position [0, 0]
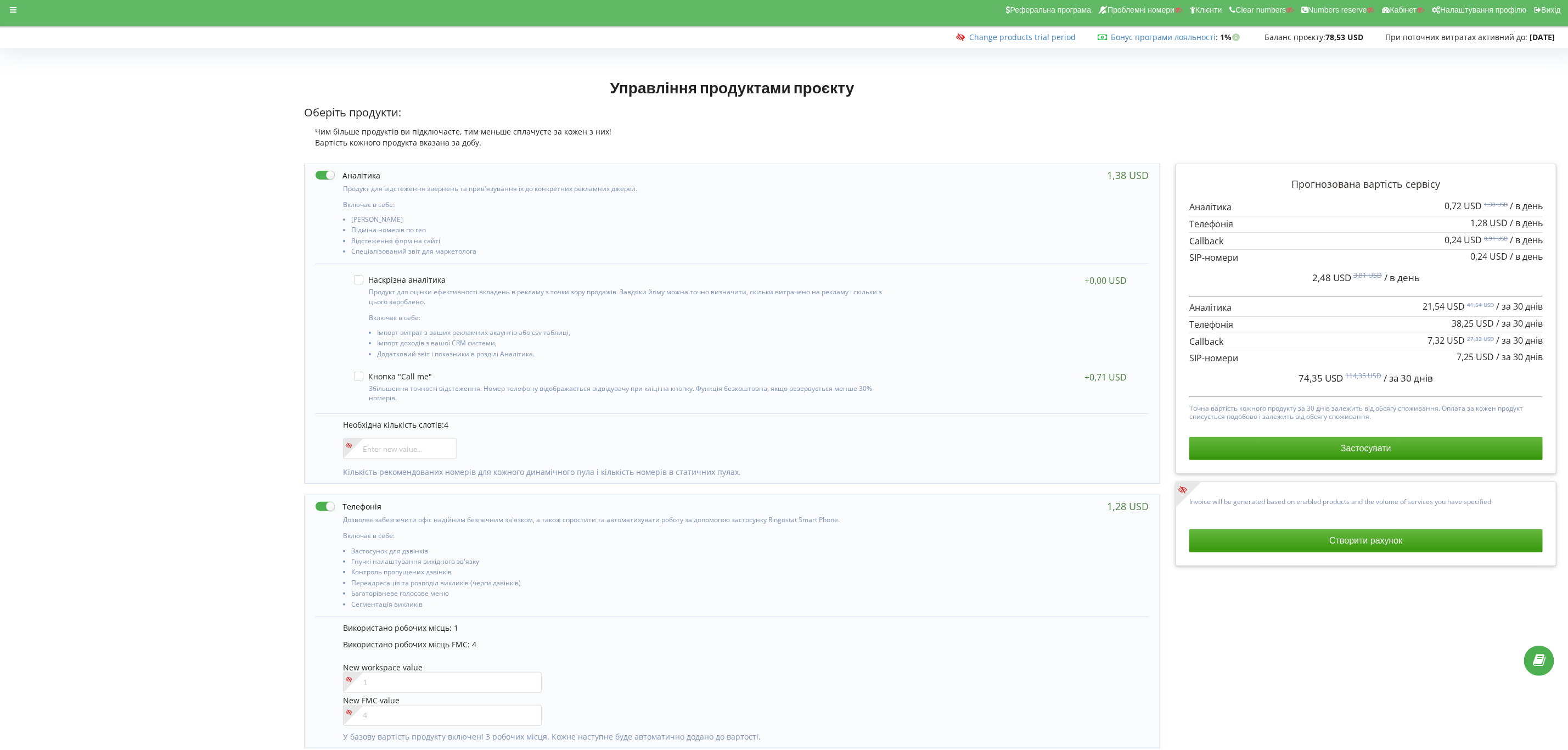
scroll to position [6, 0]
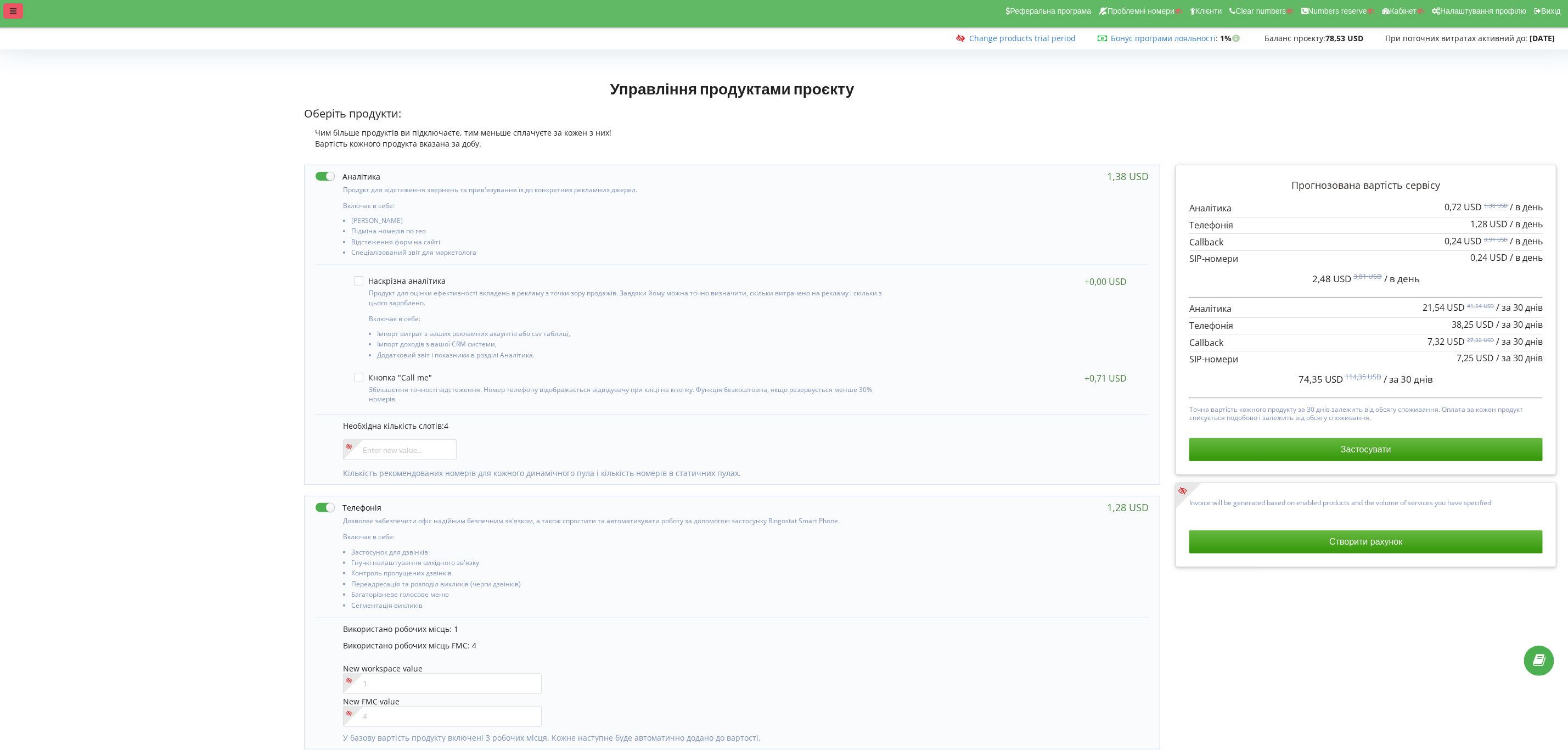
click at [13, 15] on div at bounding box center [13, 10] width 20 height 15
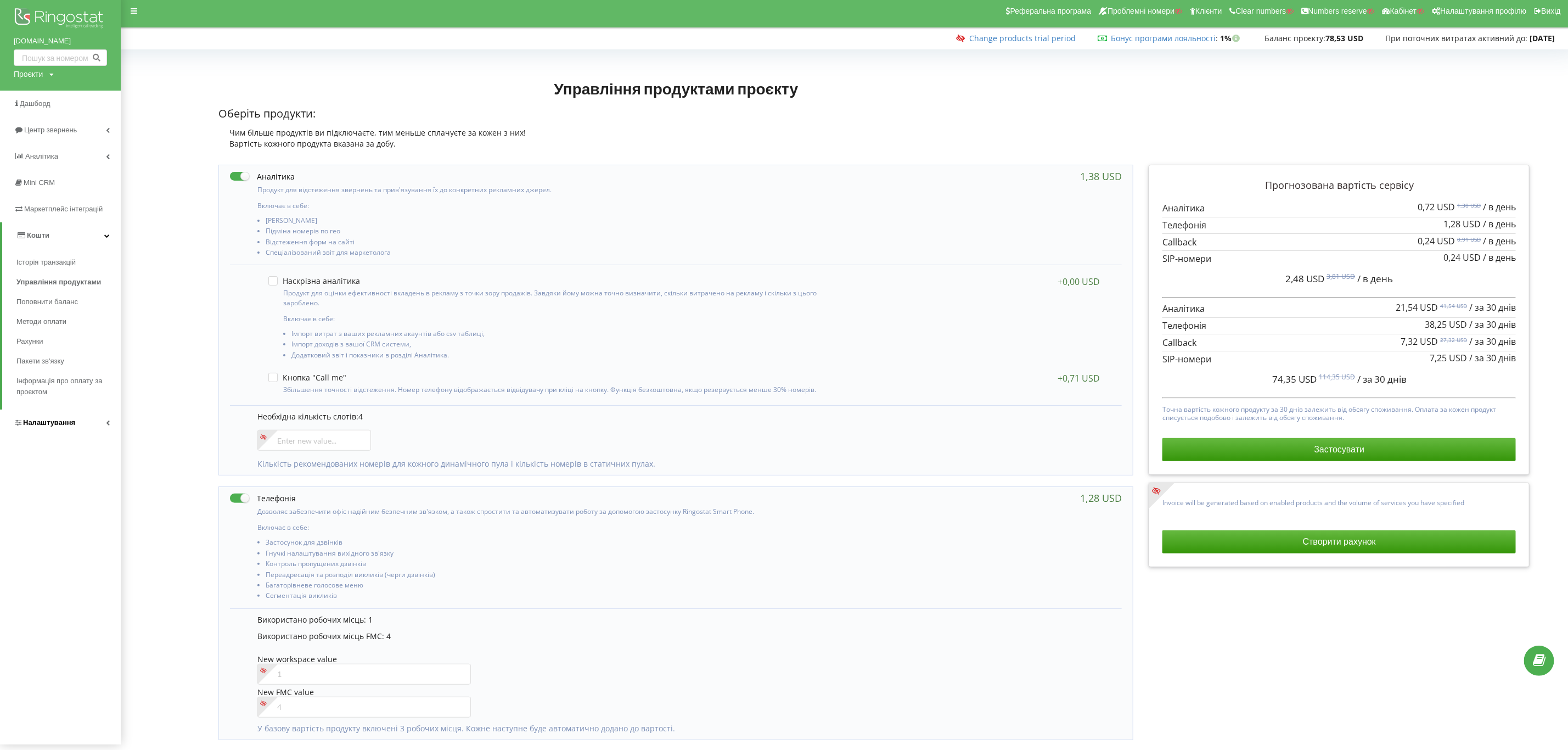
click at [43, 422] on span "Налаштування" at bounding box center [49, 422] width 52 height 8
click at [48, 123] on link "Центр звернень" at bounding box center [60, 130] width 121 height 26
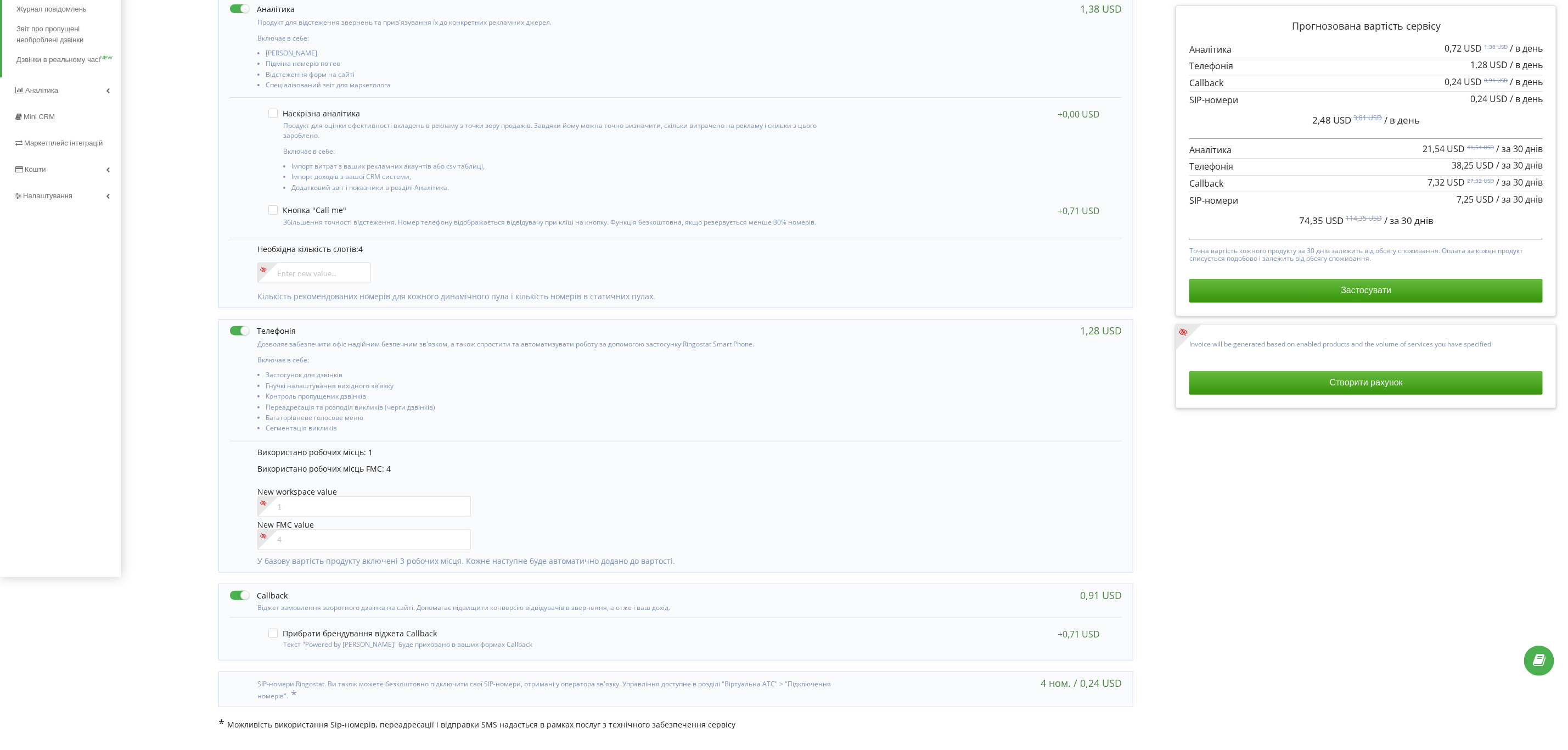
scroll to position [0, 0]
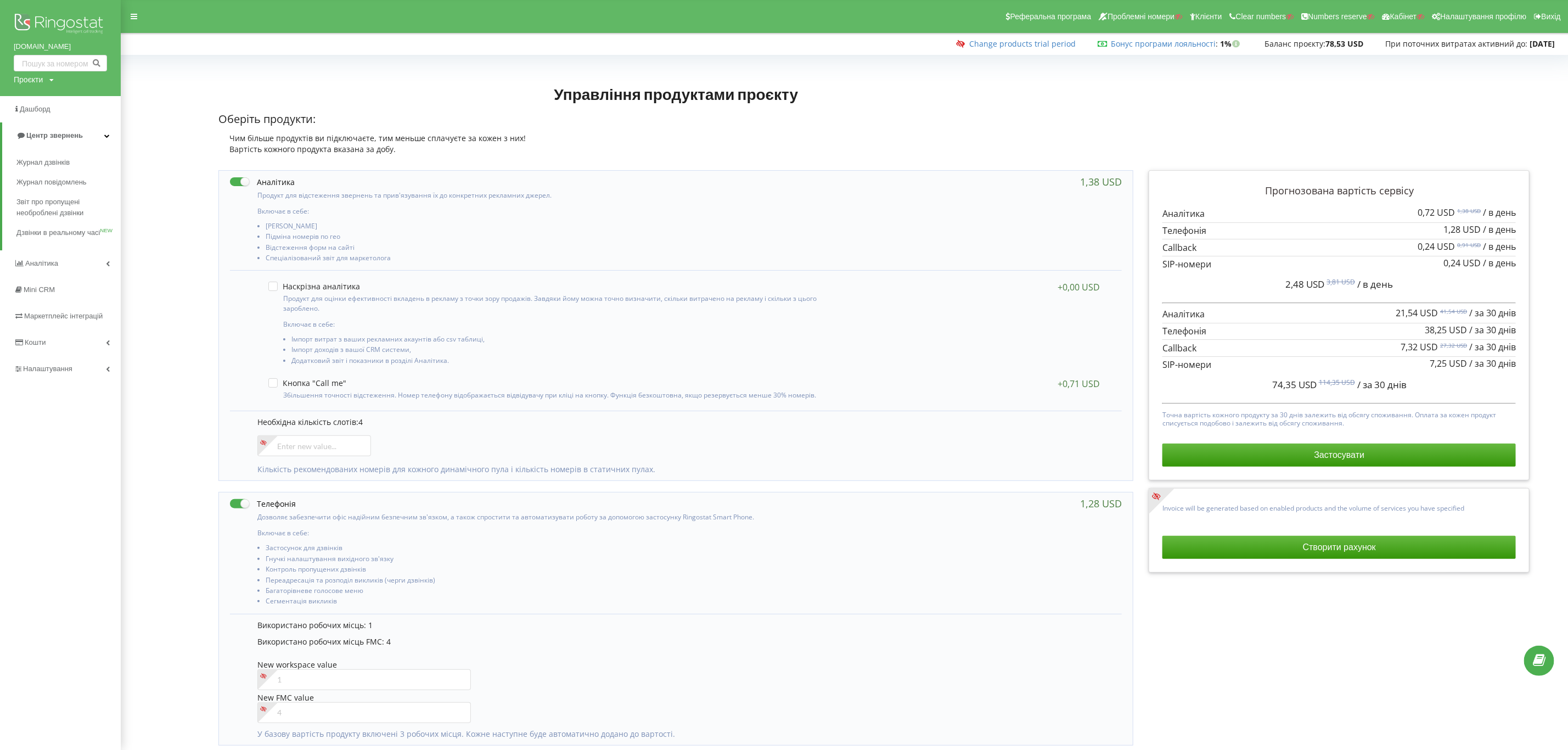
drag, startPoint x: 35, startPoint y: 369, endPoint x: 47, endPoint y: 368, distance: 12.0
click at [35, 369] on span "Налаштування" at bounding box center [48, 368] width 49 height 8
click at [53, 238] on link "Кошти" at bounding box center [60, 241] width 121 height 26
click at [33, 351] on span "Рахунки" at bounding box center [31, 347] width 29 height 11
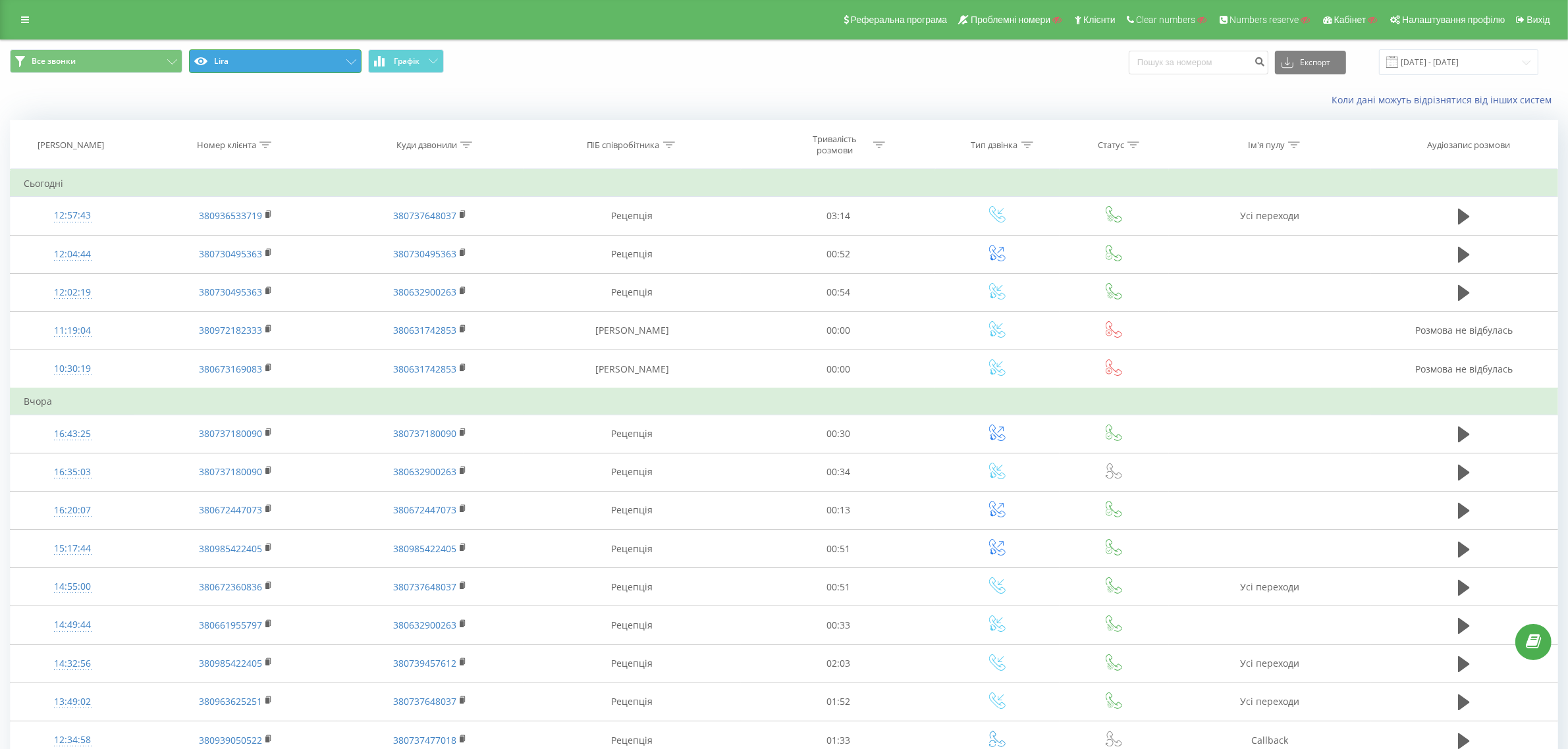
click at [331, 58] on button "Lira" at bounding box center [275, 61] width 172 height 24
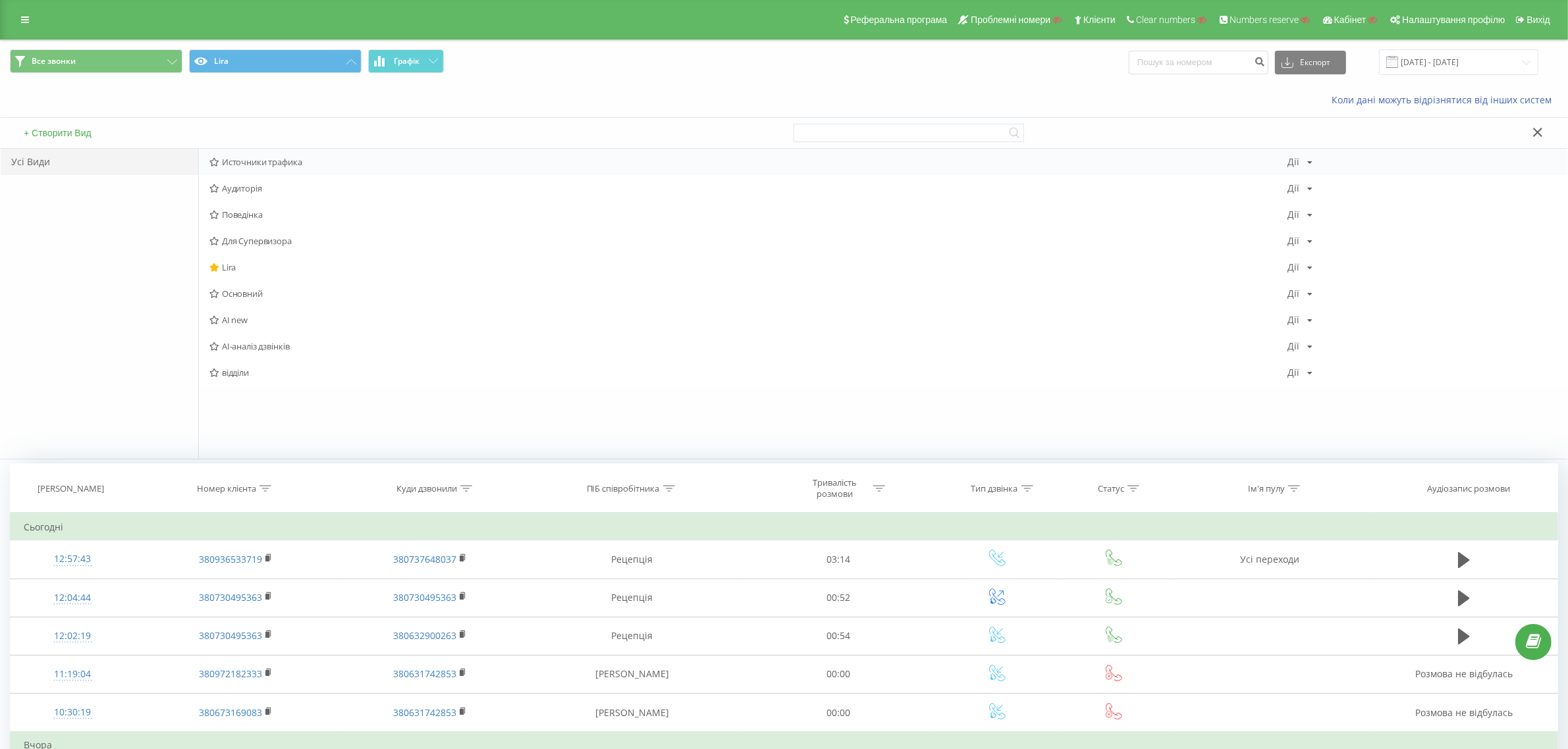
click at [254, 161] on span "Источники трафика" at bounding box center [748, 162] width 1078 height 10
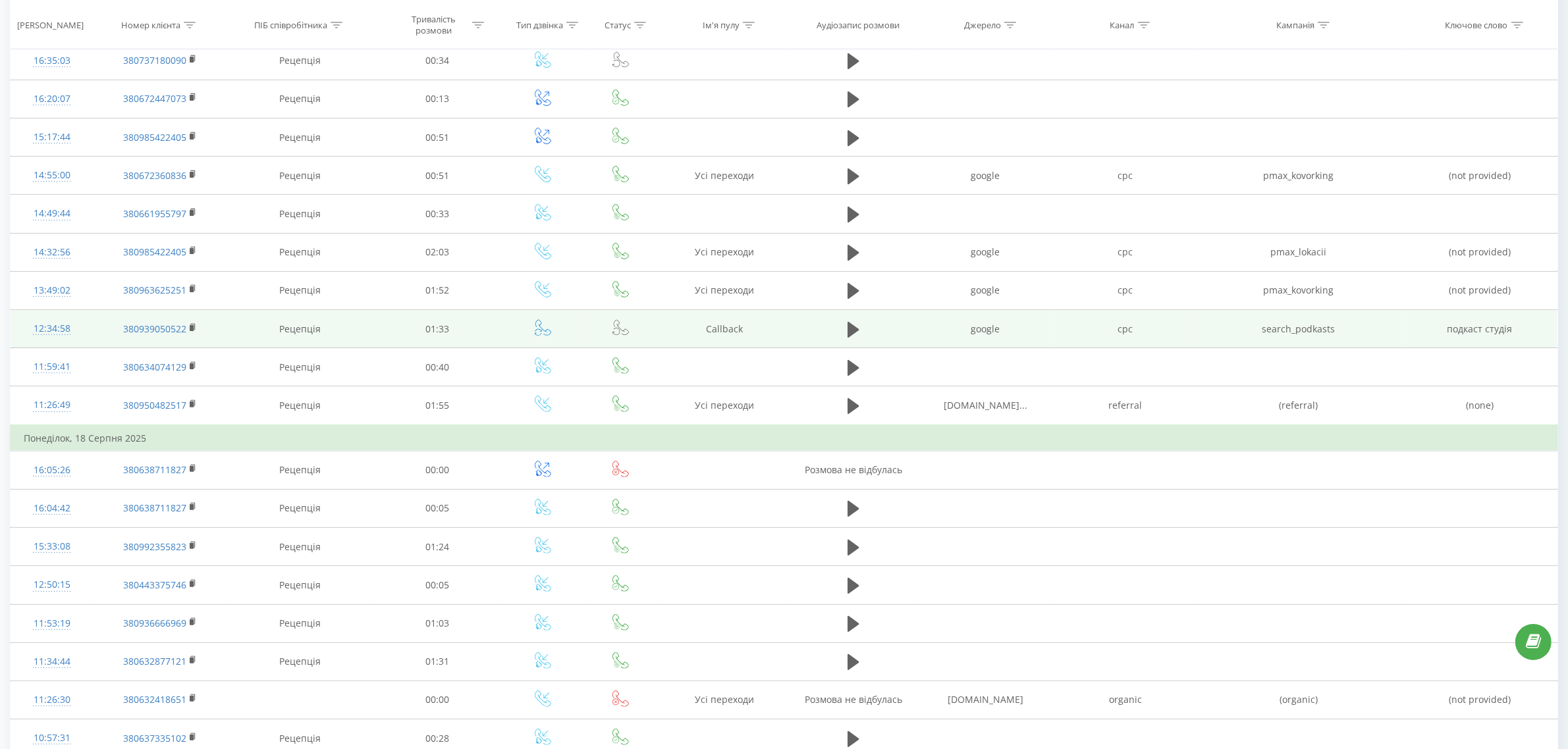
scroll to position [329, 0]
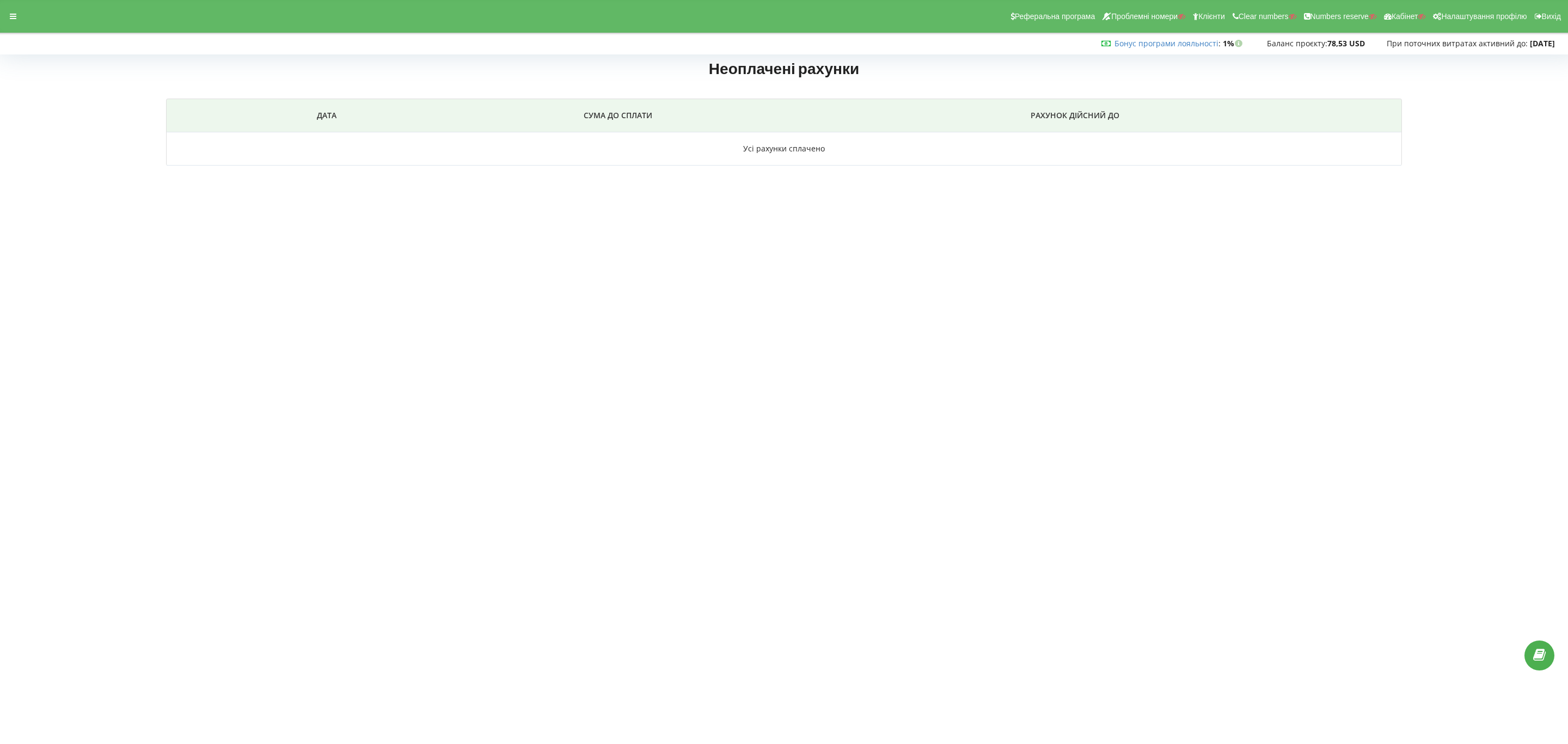
click at [17, 13] on div at bounding box center [13, 16] width 19 height 15
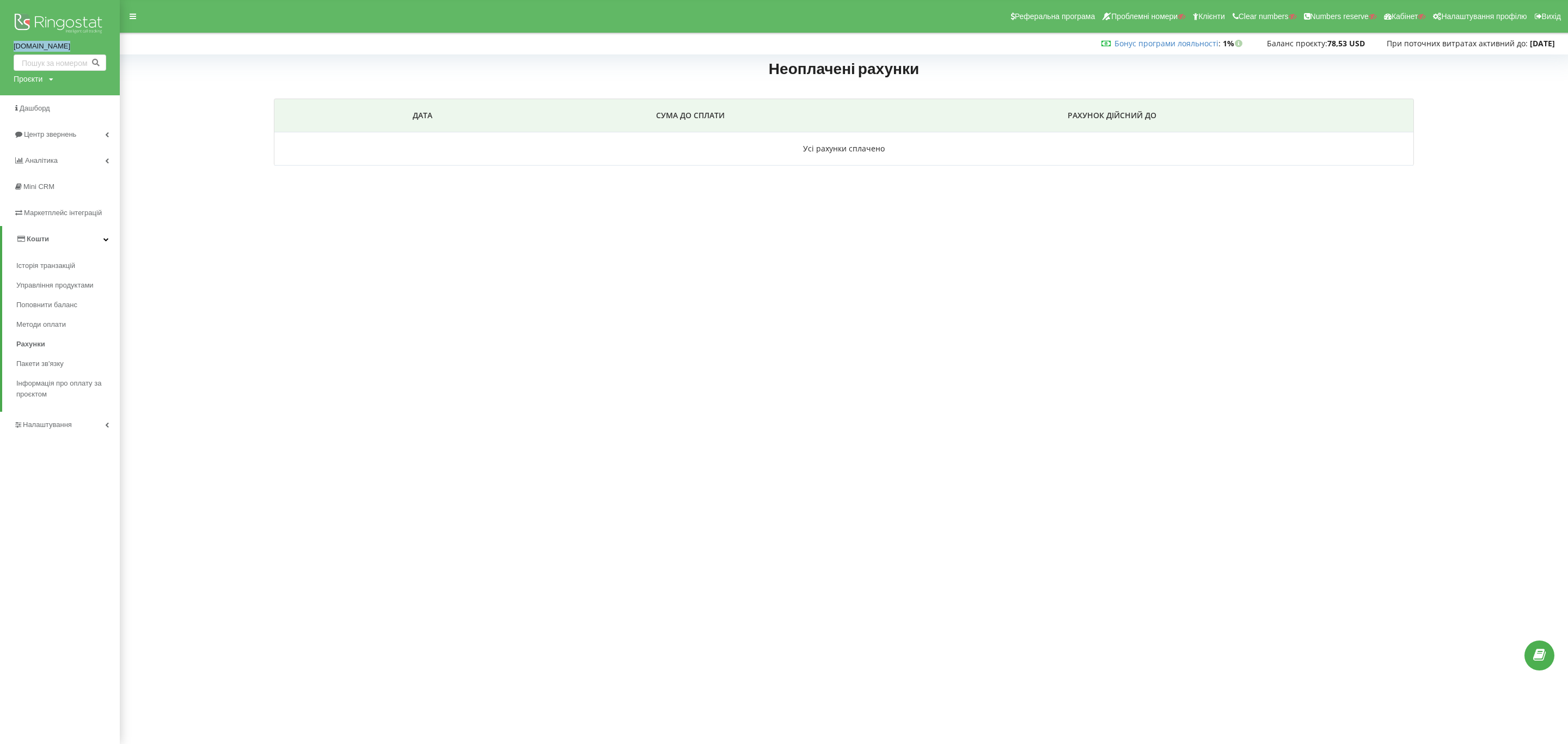
drag, startPoint x: 10, startPoint y: 46, endPoint x: 96, endPoint y: 46, distance: 86.0
click at [96, 46] on div "[DOMAIN_NAME] Проєкти Пошук" at bounding box center [60, 47] width 120 height 96
copy link "[DOMAIN_NAME]"
